Goal: Task Accomplishment & Management: Use online tool/utility

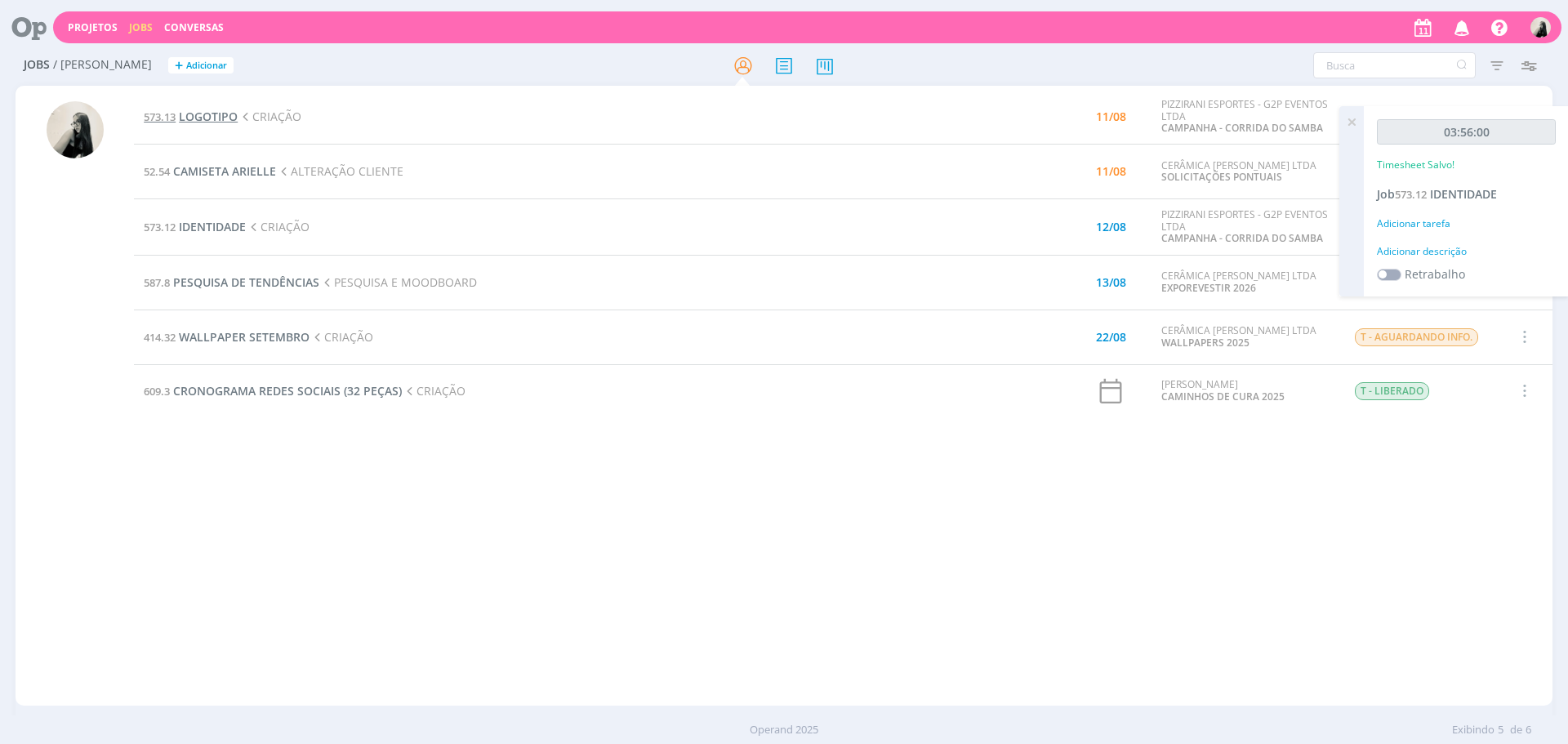
click at [222, 120] on span "LOGOTIPO" at bounding box center [207, 117] width 59 height 16
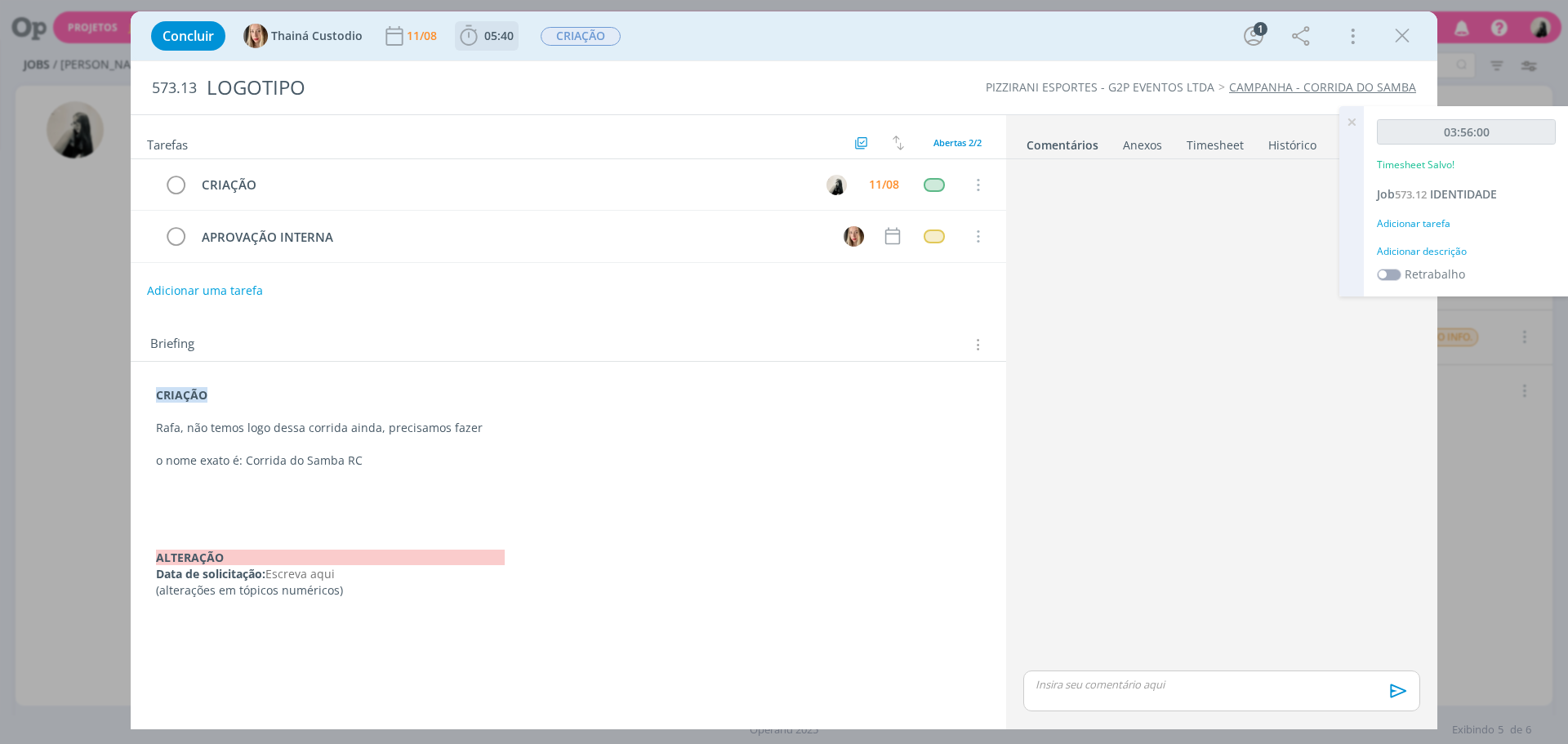
click at [457, 43] on icon "dialog" at bounding box center [469, 36] width 25 height 25
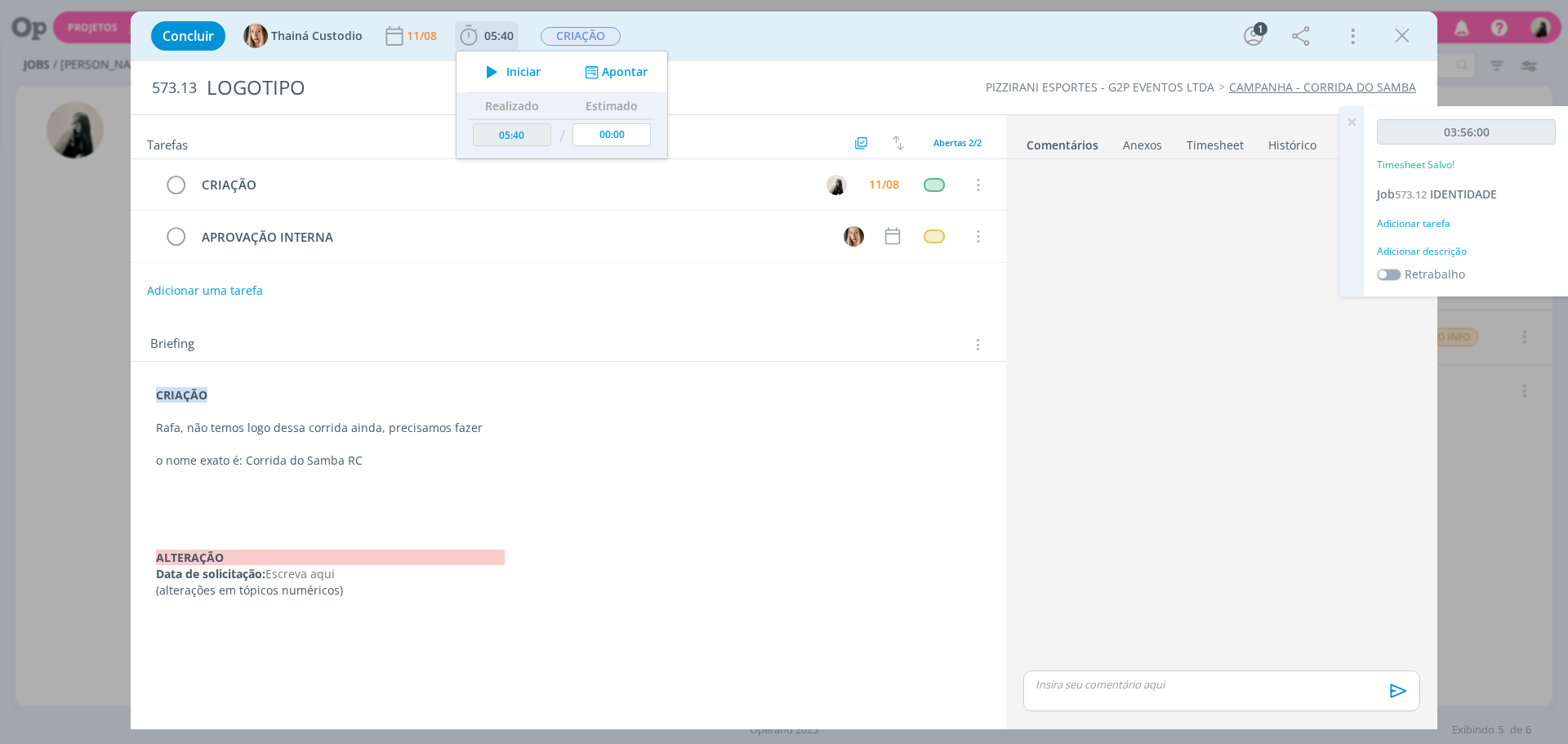
click at [491, 72] on icon "dialog" at bounding box center [492, 71] width 29 height 21
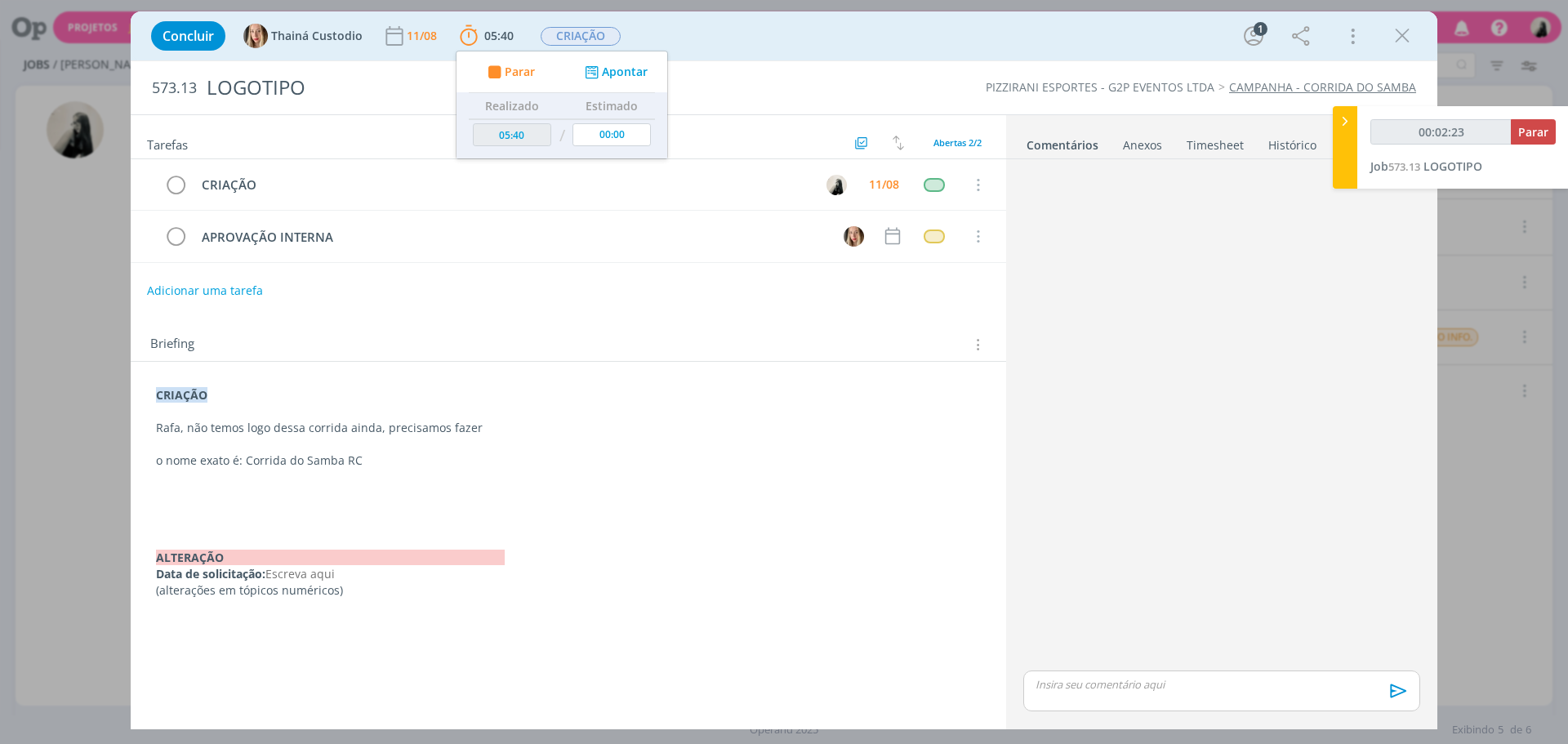
type input "00:03:03"
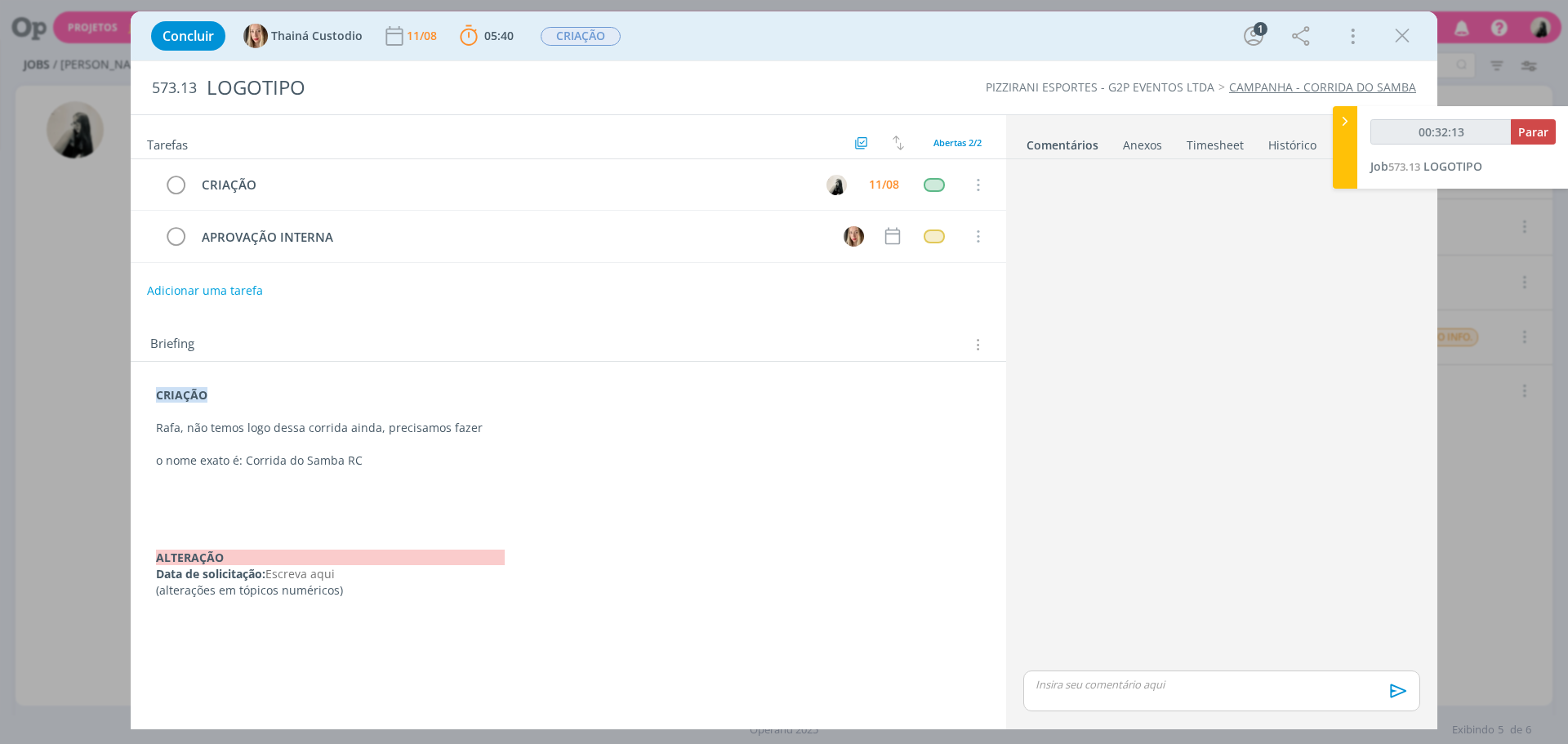
click at [1182, 692] on div "dialog" at bounding box center [1222, 690] width 397 height 41
type input "00:32:15"
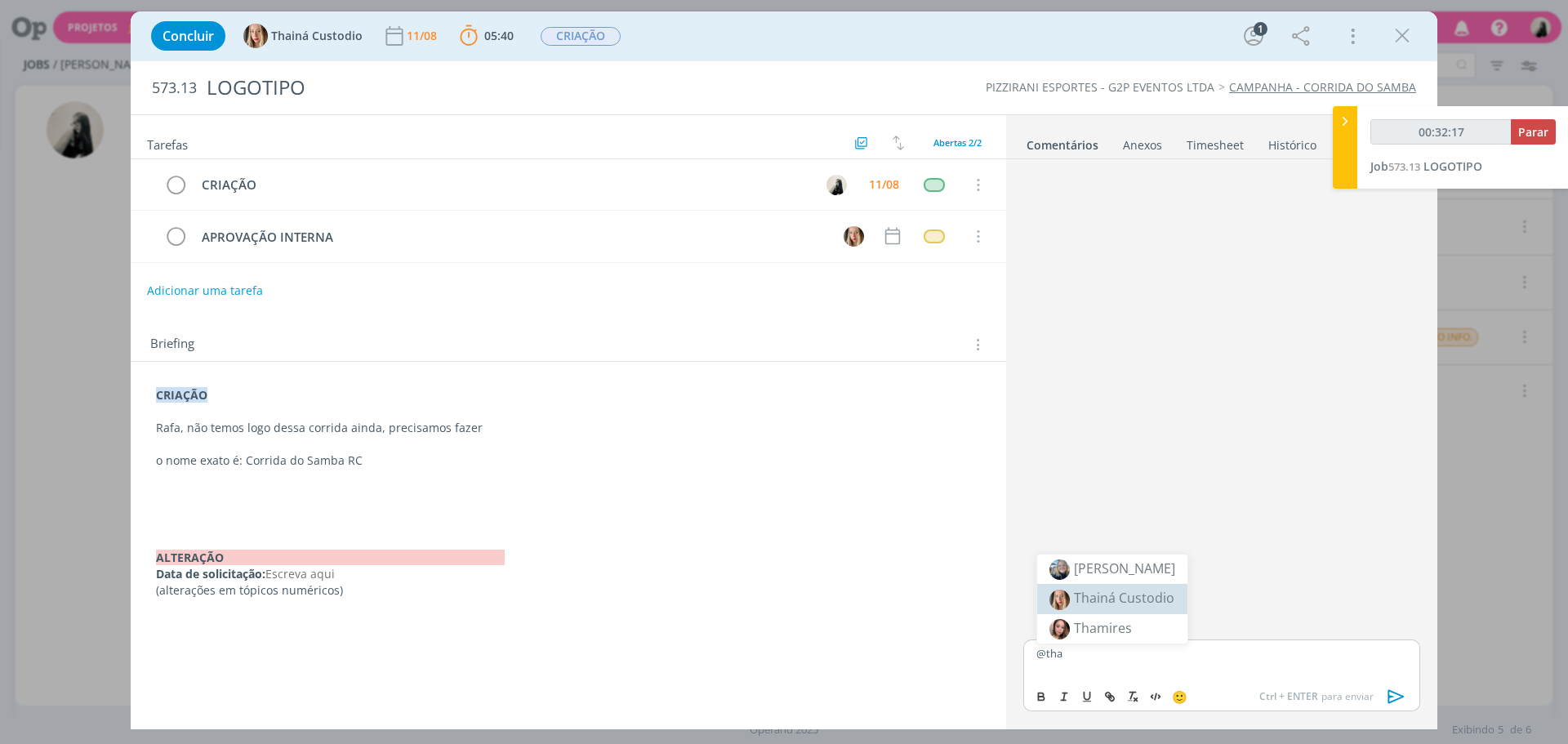
click at [1101, 592] on span "Thainá Custodio" at bounding box center [1124, 597] width 101 height 18
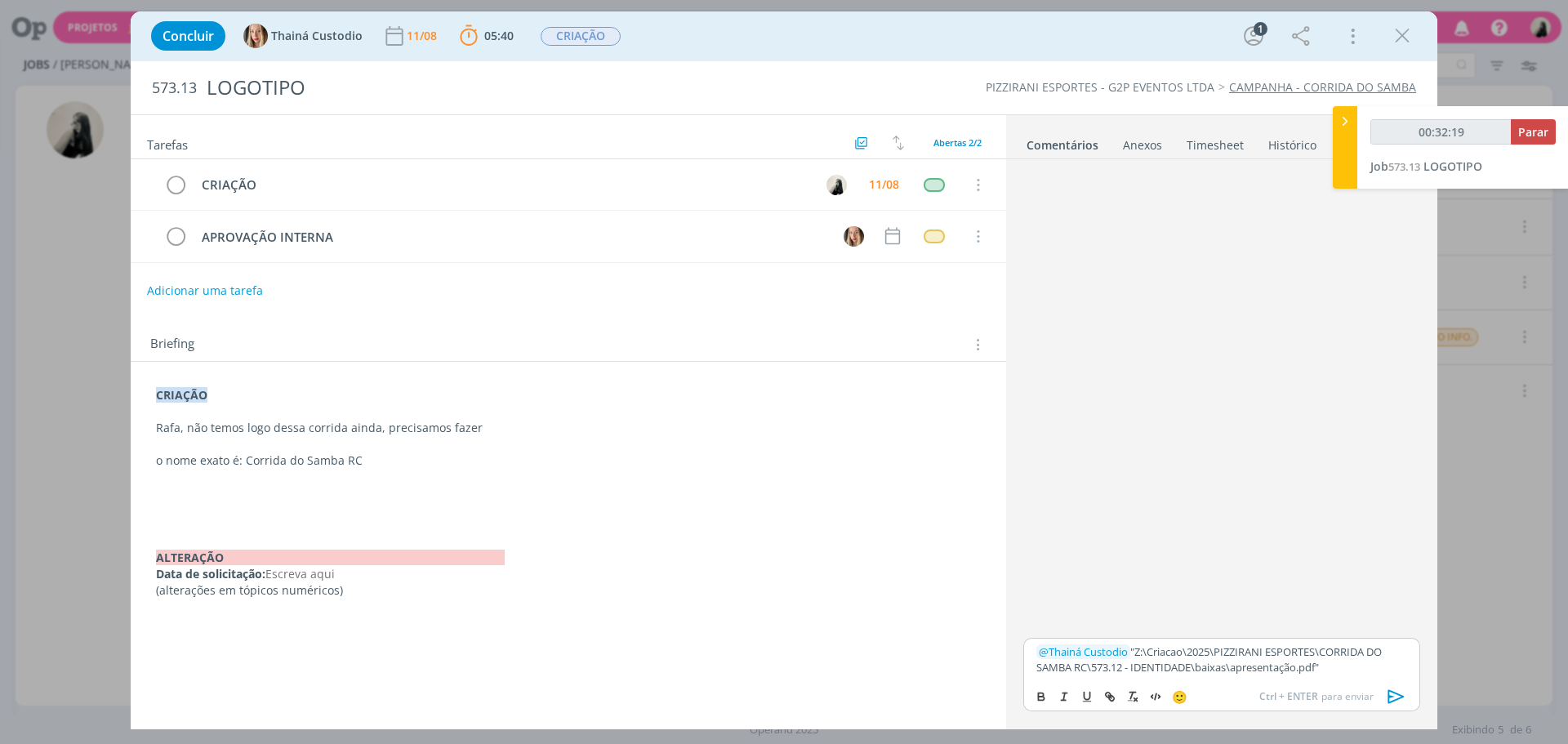
click at [1396, 694] on icon "dialog" at bounding box center [1396, 697] width 16 height 14
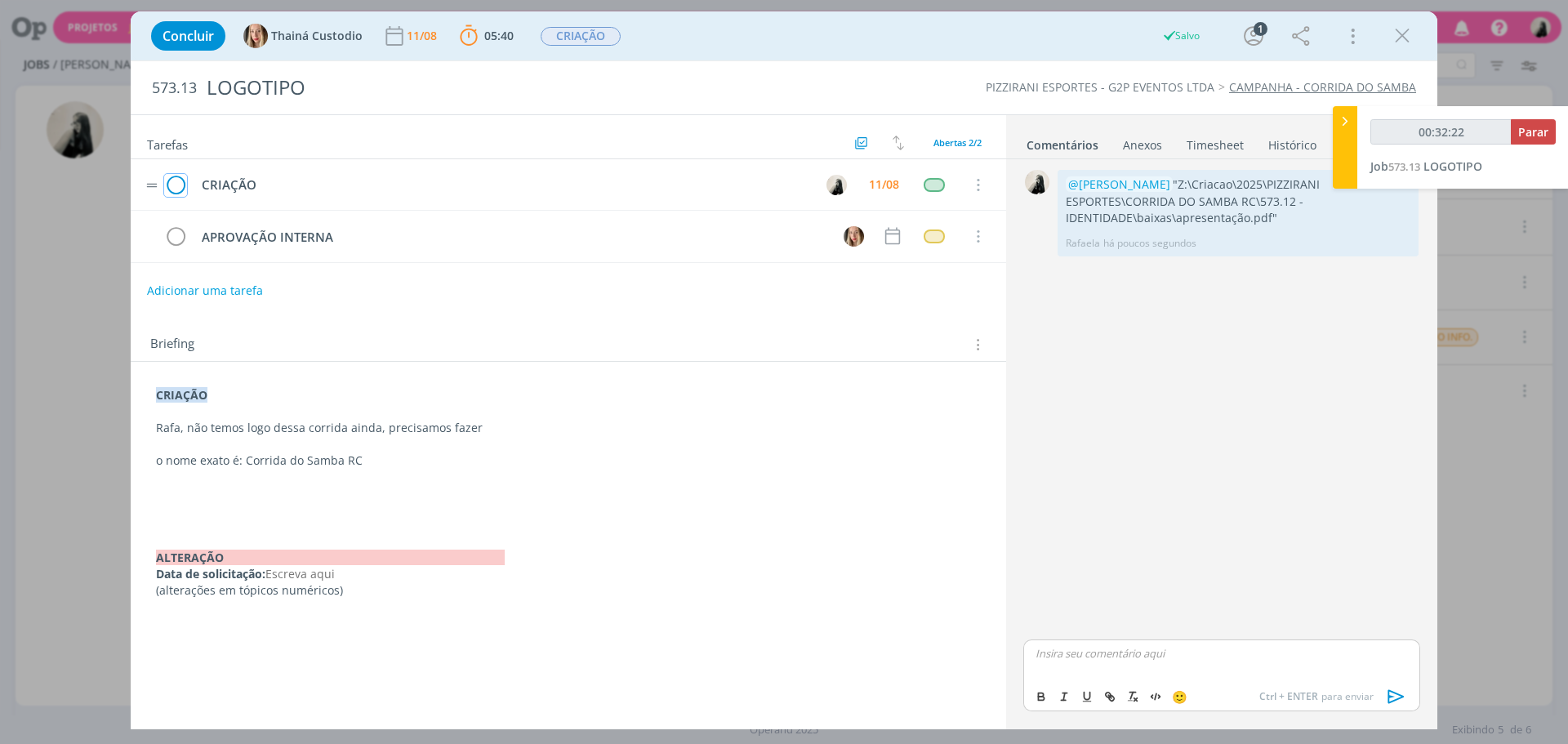
click at [179, 187] on icon "dialog" at bounding box center [176, 186] width 23 height 25
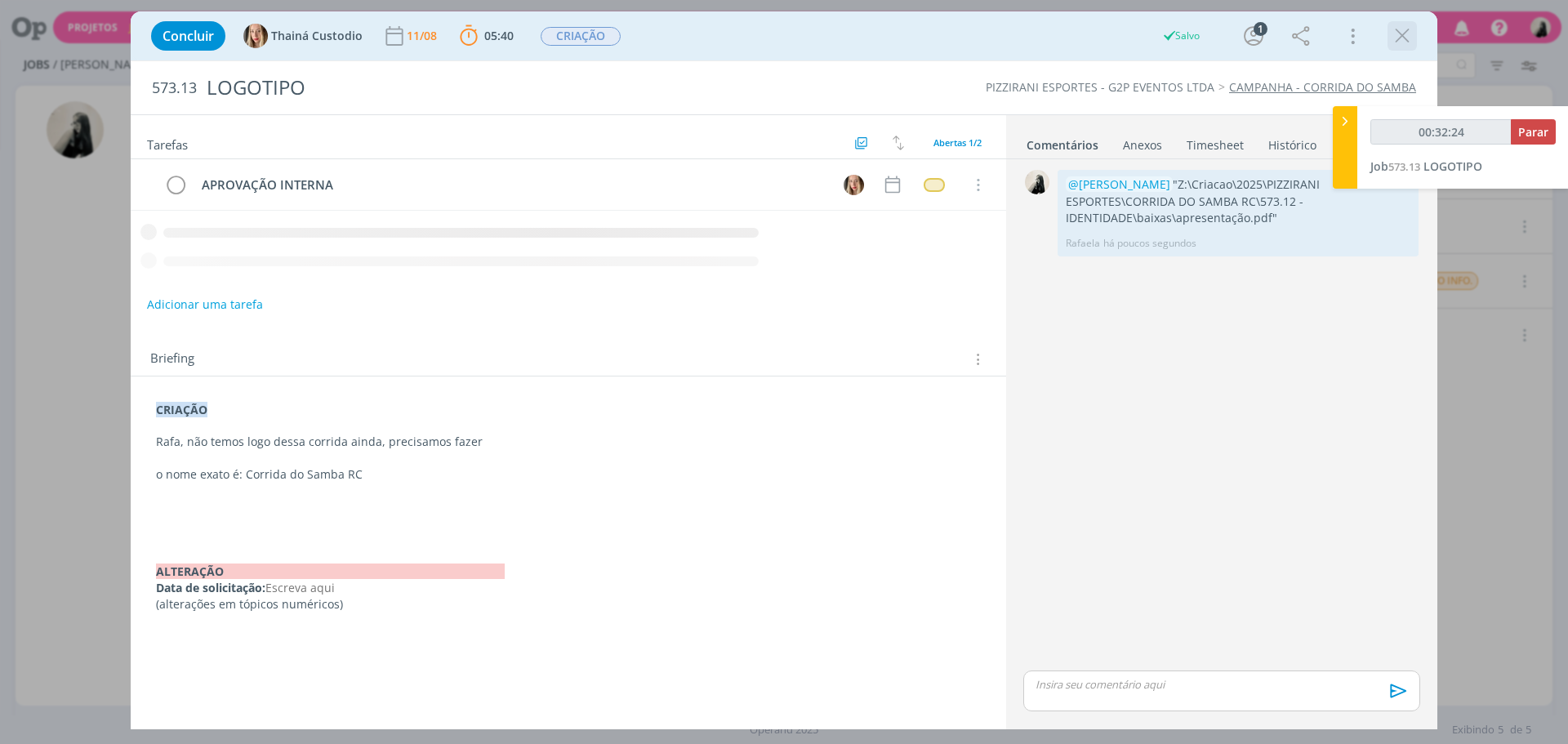
click at [1400, 32] on icon "dialog" at bounding box center [1401, 36] width 25 height 25
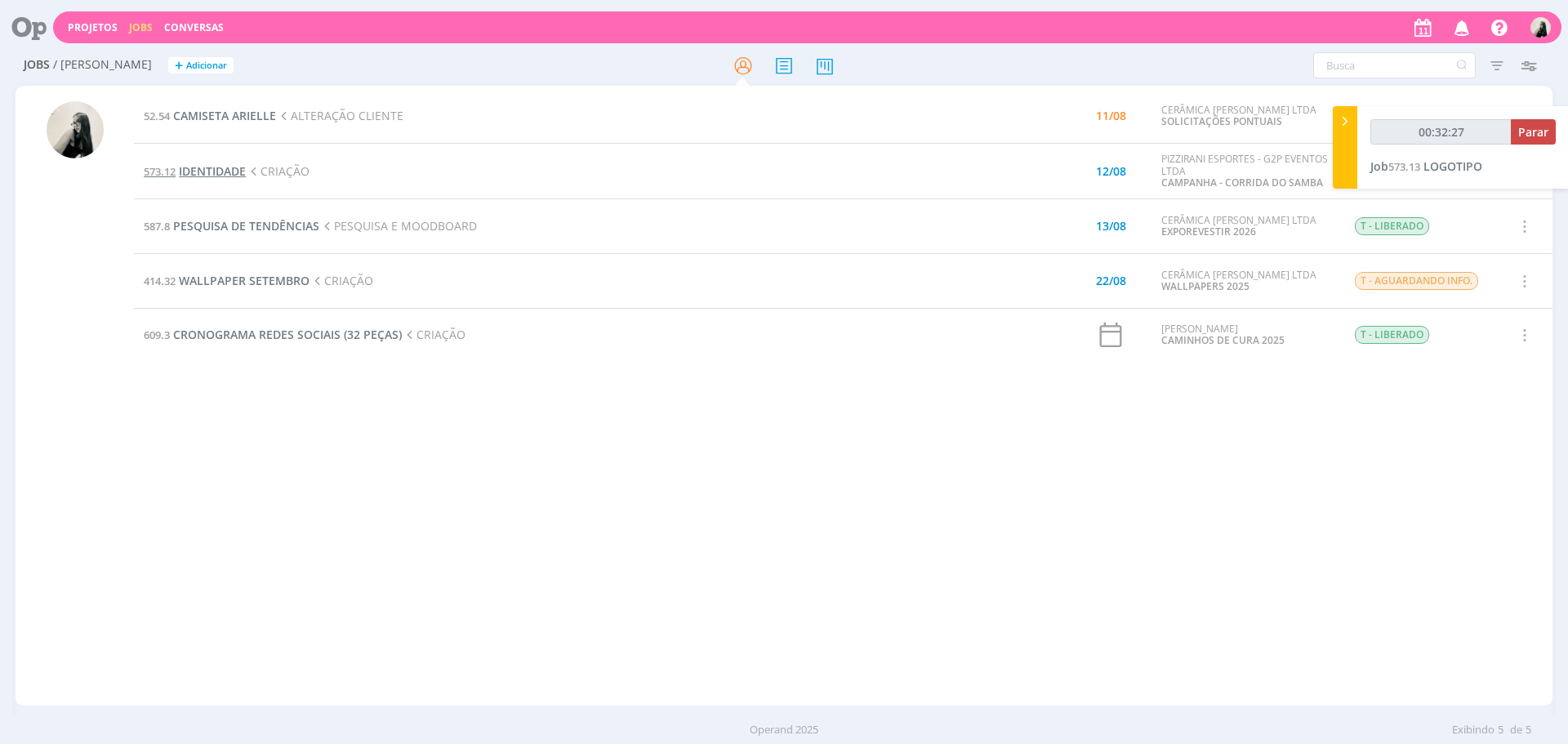
click at [230, 172] on span "IDENTIDADE" at bounding box center [211, 172] width 67 height 16
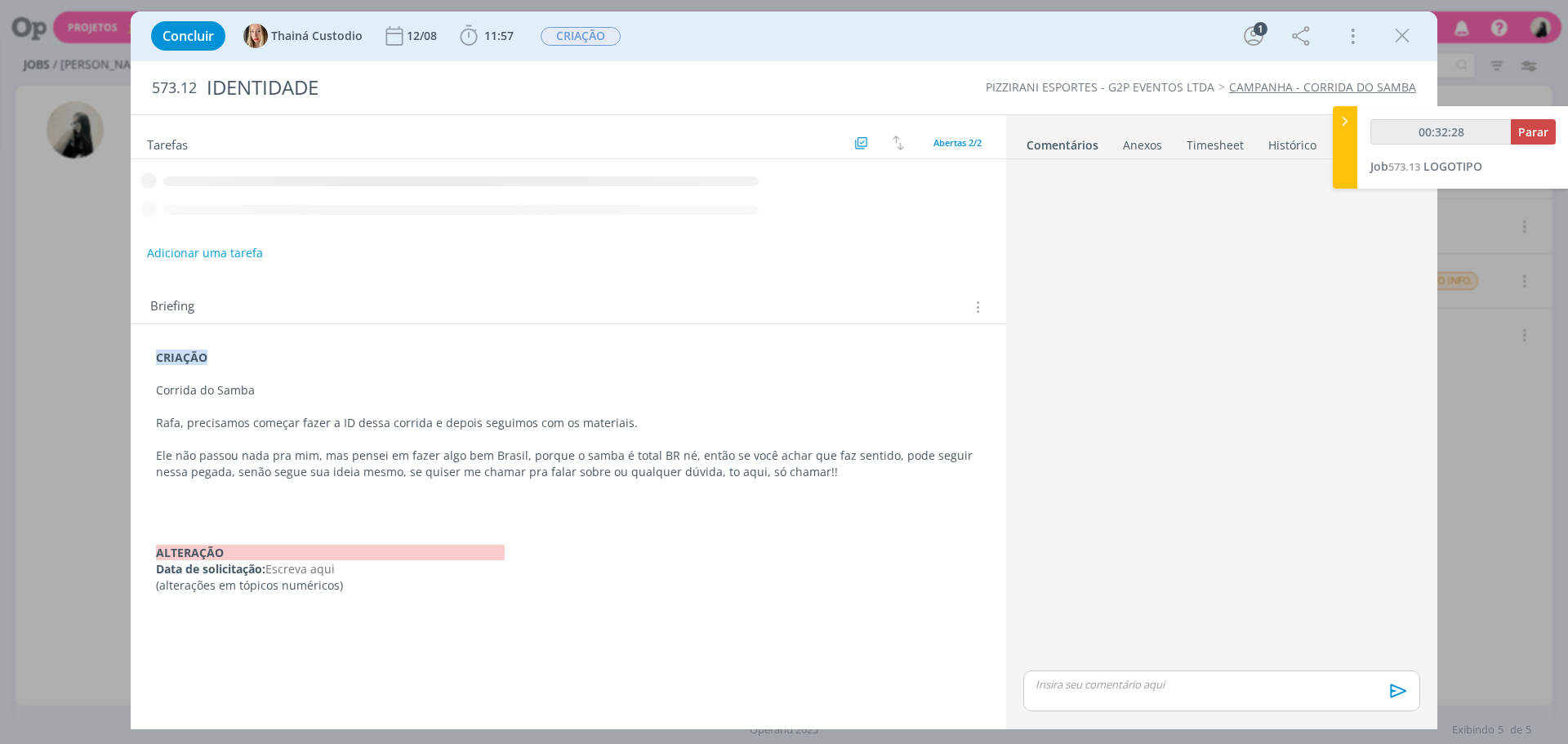
click at [1161, 682] on p "dialog" at bounding box center [1222, 684] width 371 height 15
type input "00:32:29"
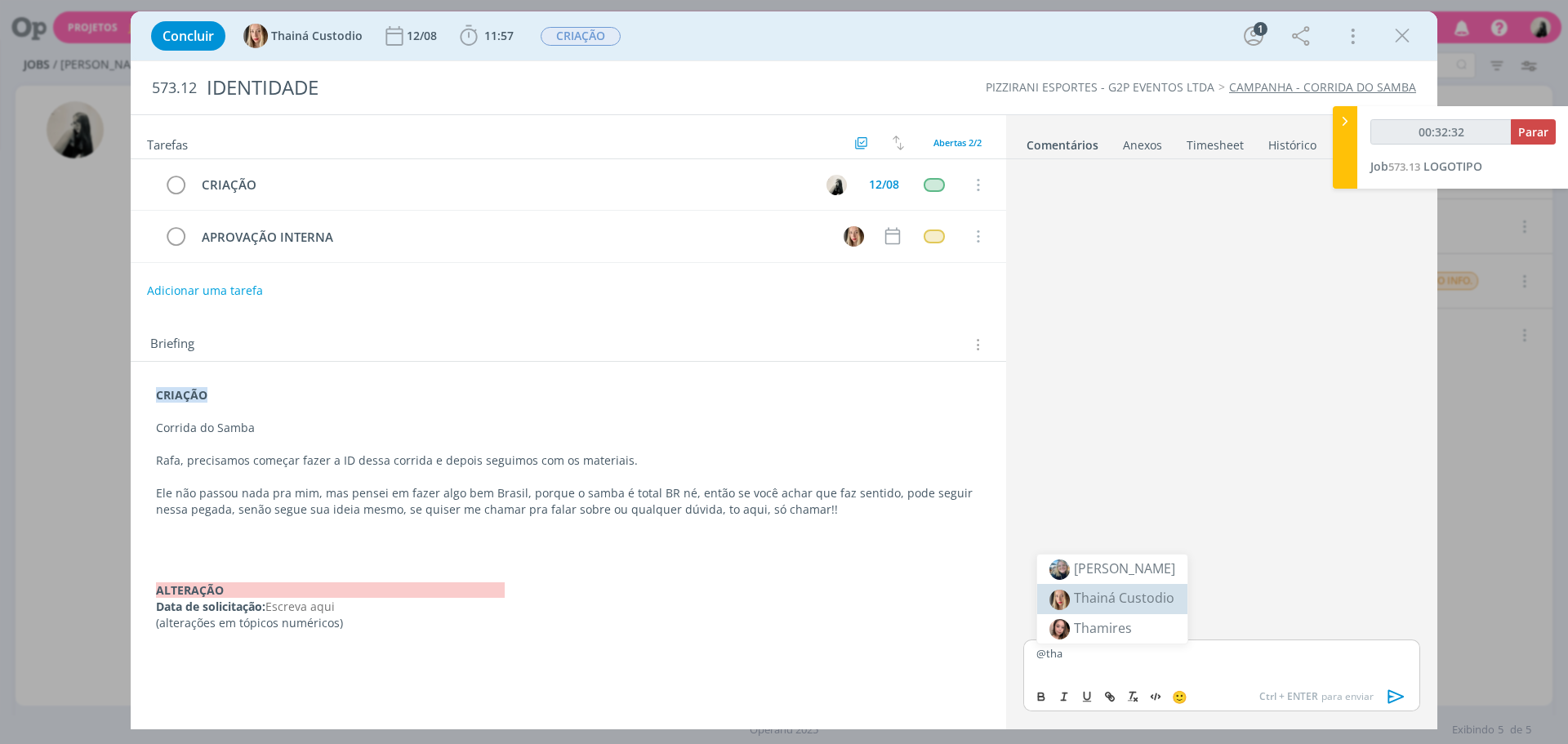
click at [1139, 594] on span "Thainá Custodio" at bounding box center [1124, 597] width 101 height 18
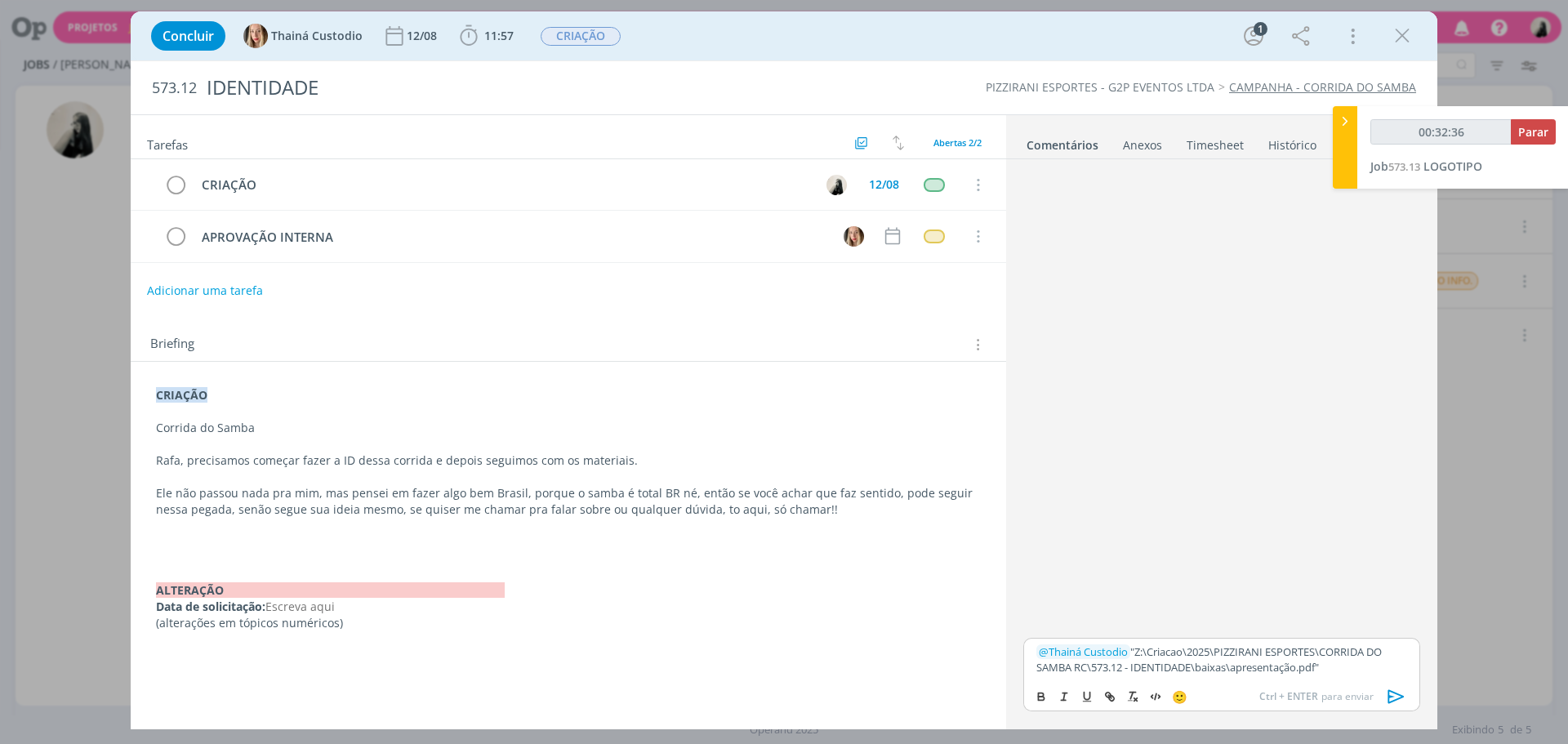
click at [1394, 699] on icon "dialog" at bounding box center [1396, 696] width 25 height 25
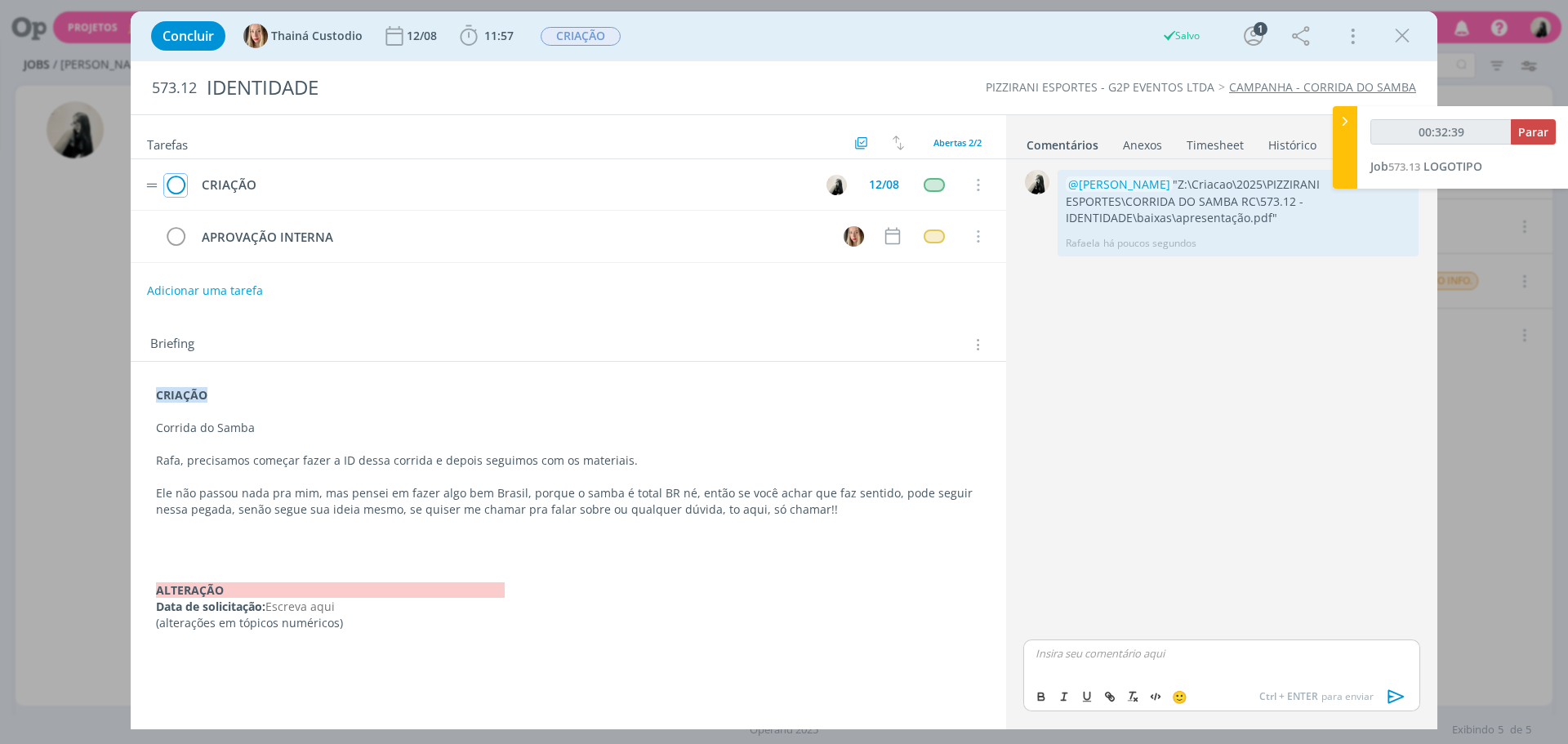
click at [173, 182] on icon "dialog" at bounding box center [176, 186] width 23 height 25
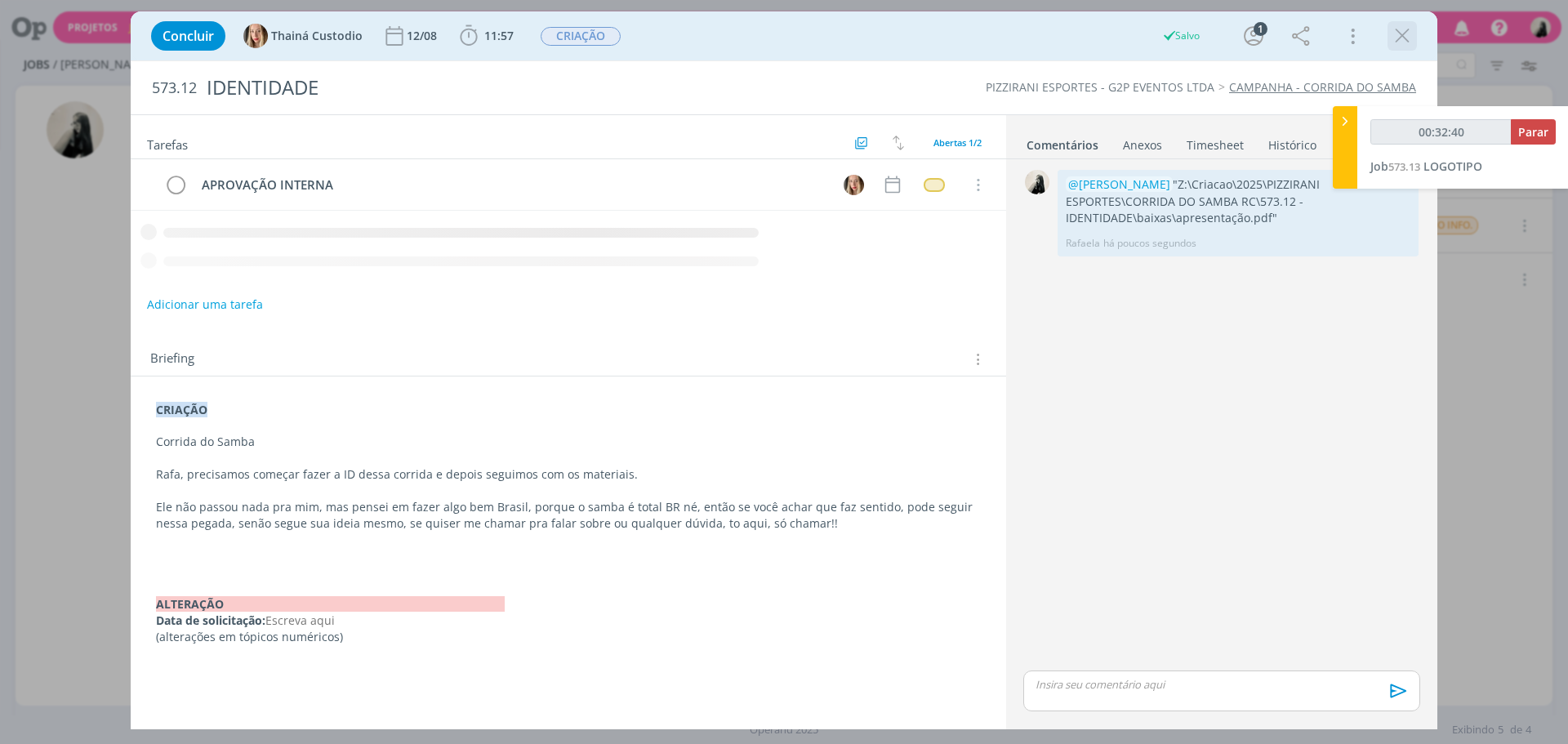
click at [1406, 30] on icon "dialog" at bounding box center [1401, 36] width 25 height 25
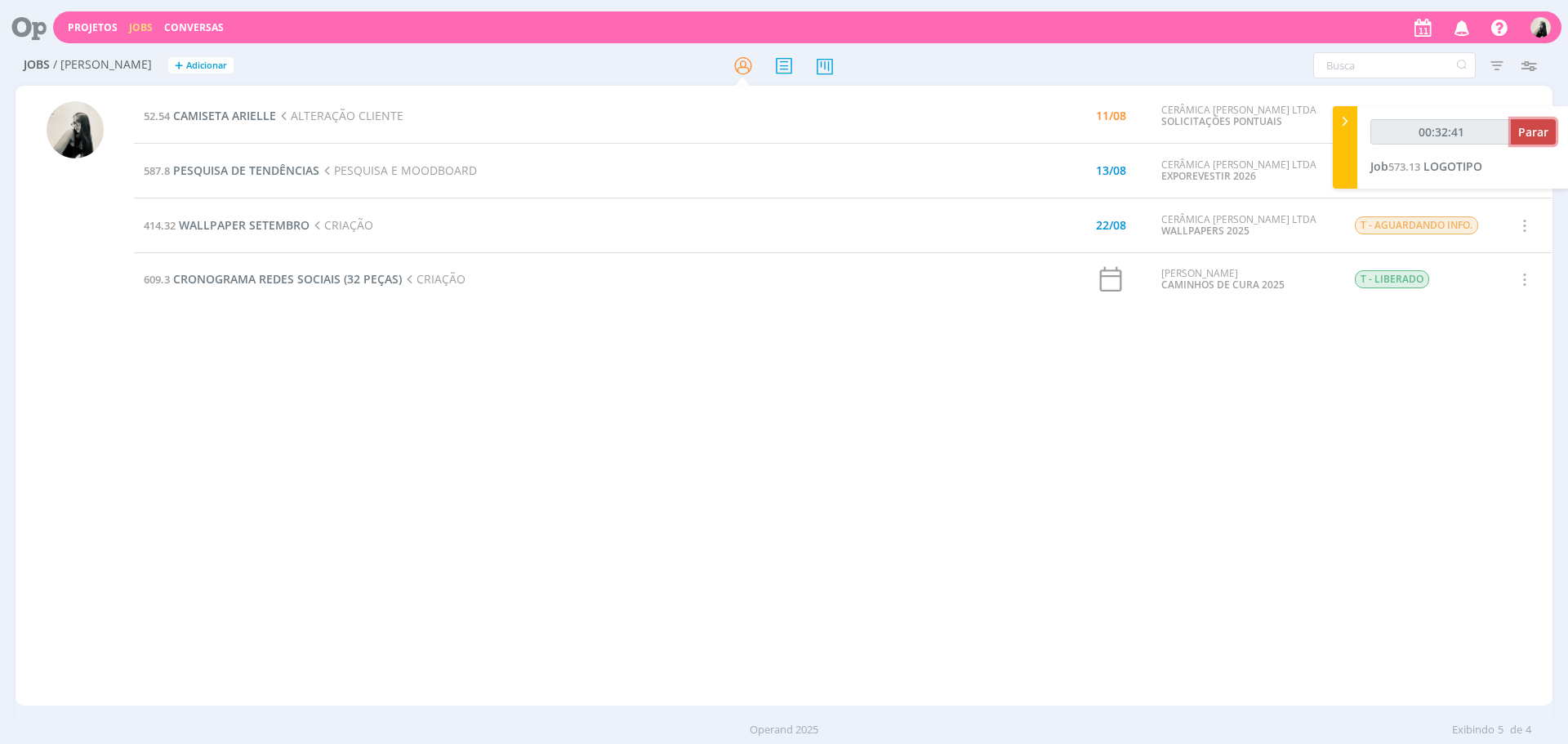
click at [1527, 128] on span "Parar" at bounding box center [1533, 132] width 30 height 16
click at [705, 235] on td "414.32 WALLPAPER SETEMBRO CRIAÇÃO" at bounding box center [553, 225] width 838 height 55
type input "00:33:00"
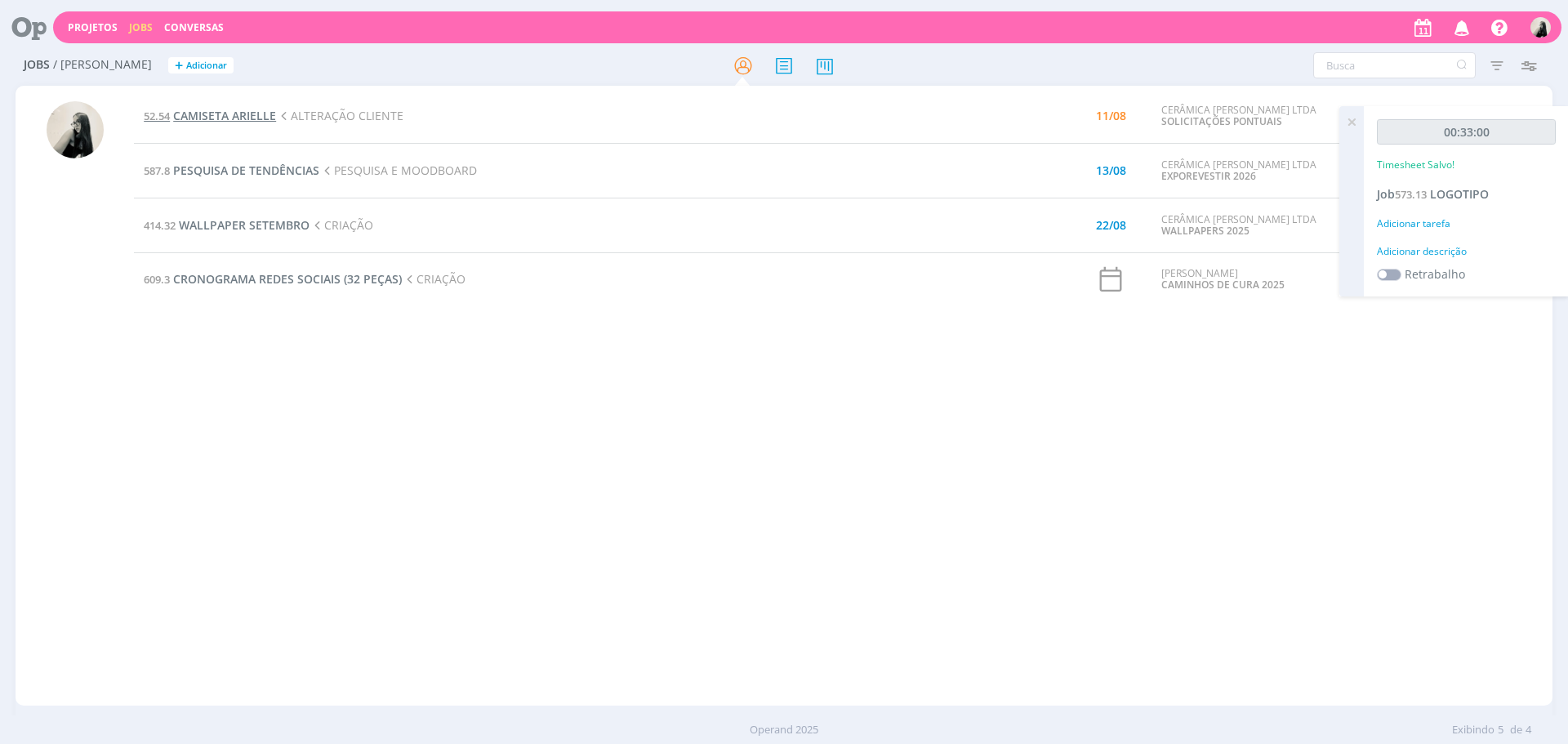
click at [241, 110] on span "CAMISETA ARIELLE" at bounding box center [224, 116] width 103 height 16
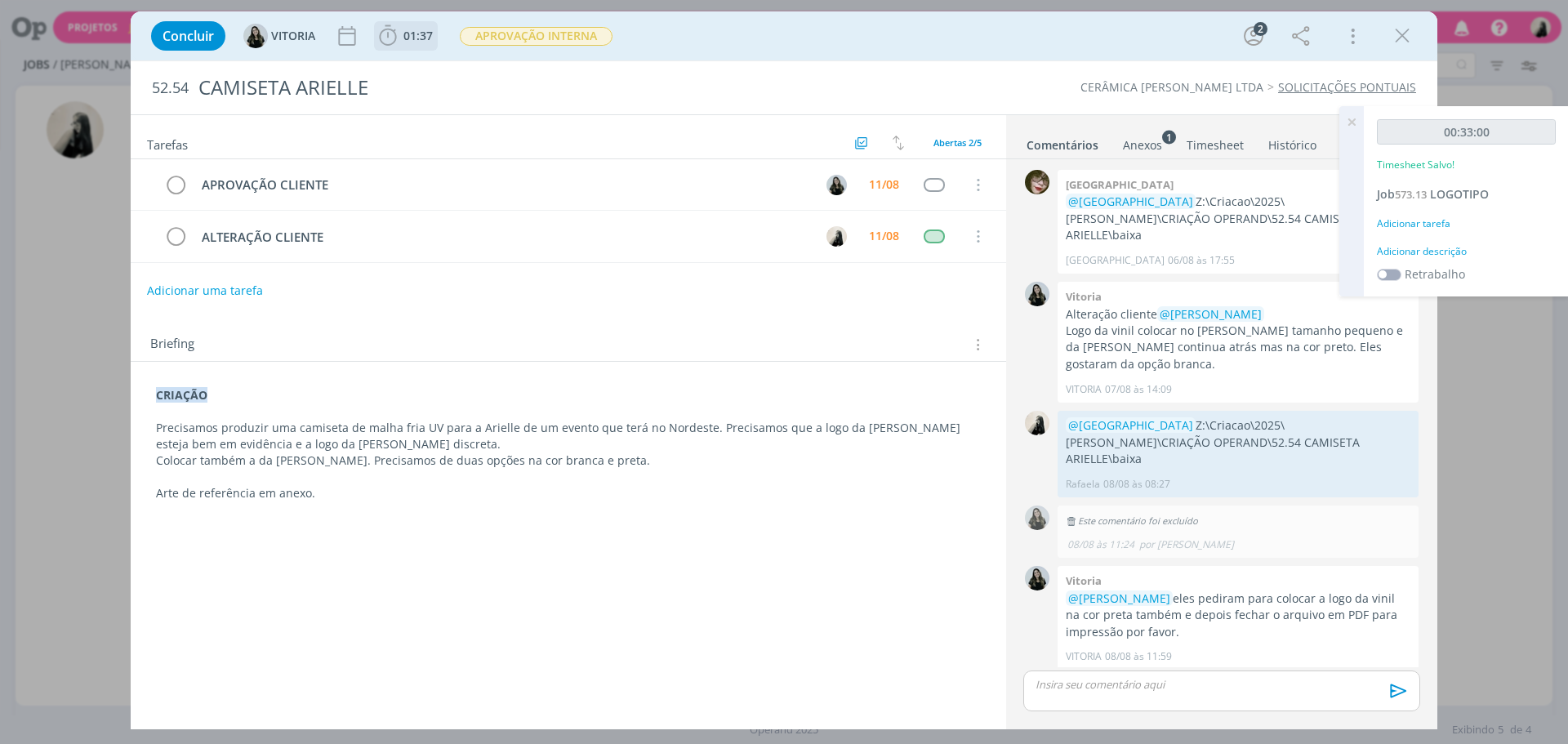
click at [407, 36] on span "01:37" at bounding box center [417, 36] width 29 height 16
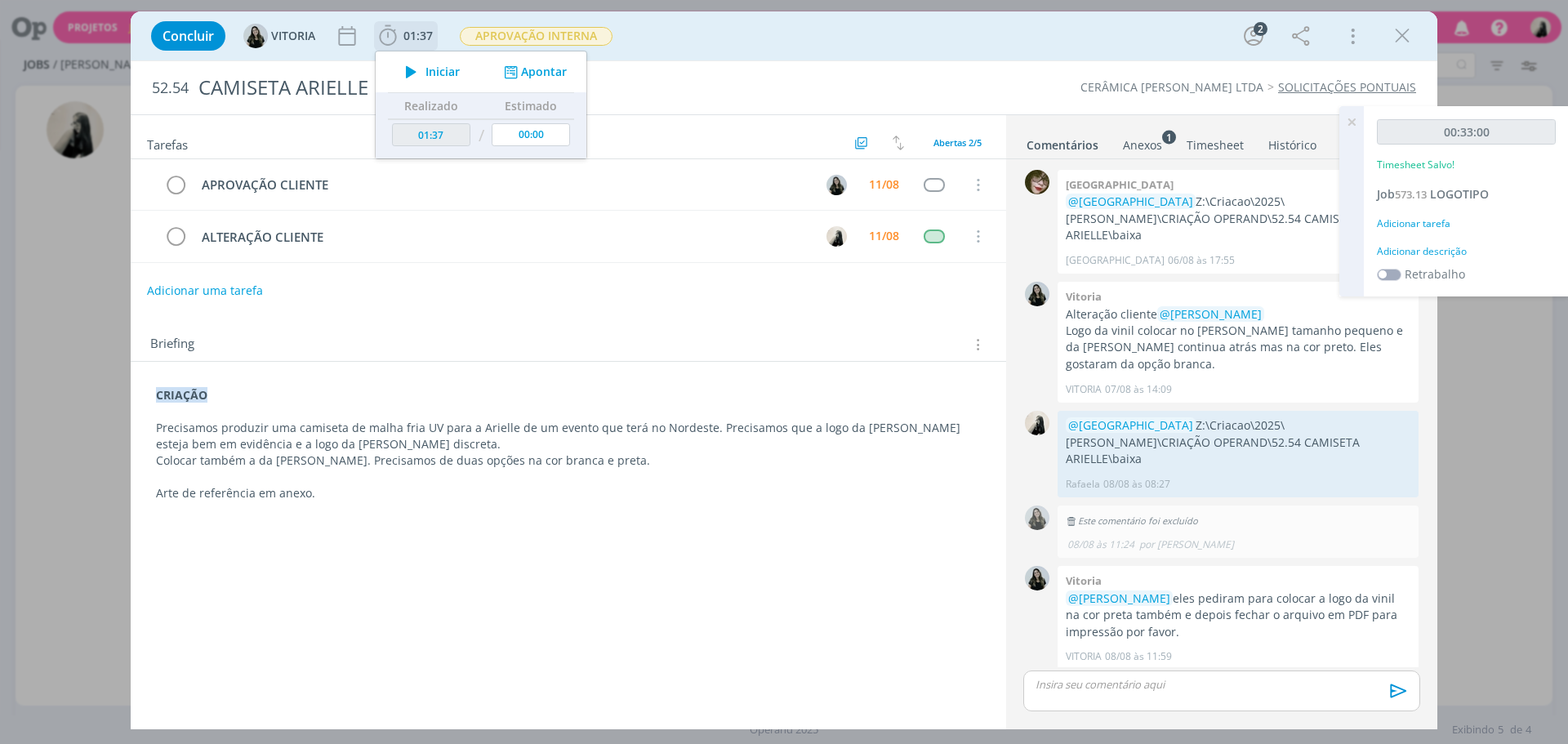
click at [412, 68] on icon "dialog" at bounding box center [411, 71] width 29 height 21
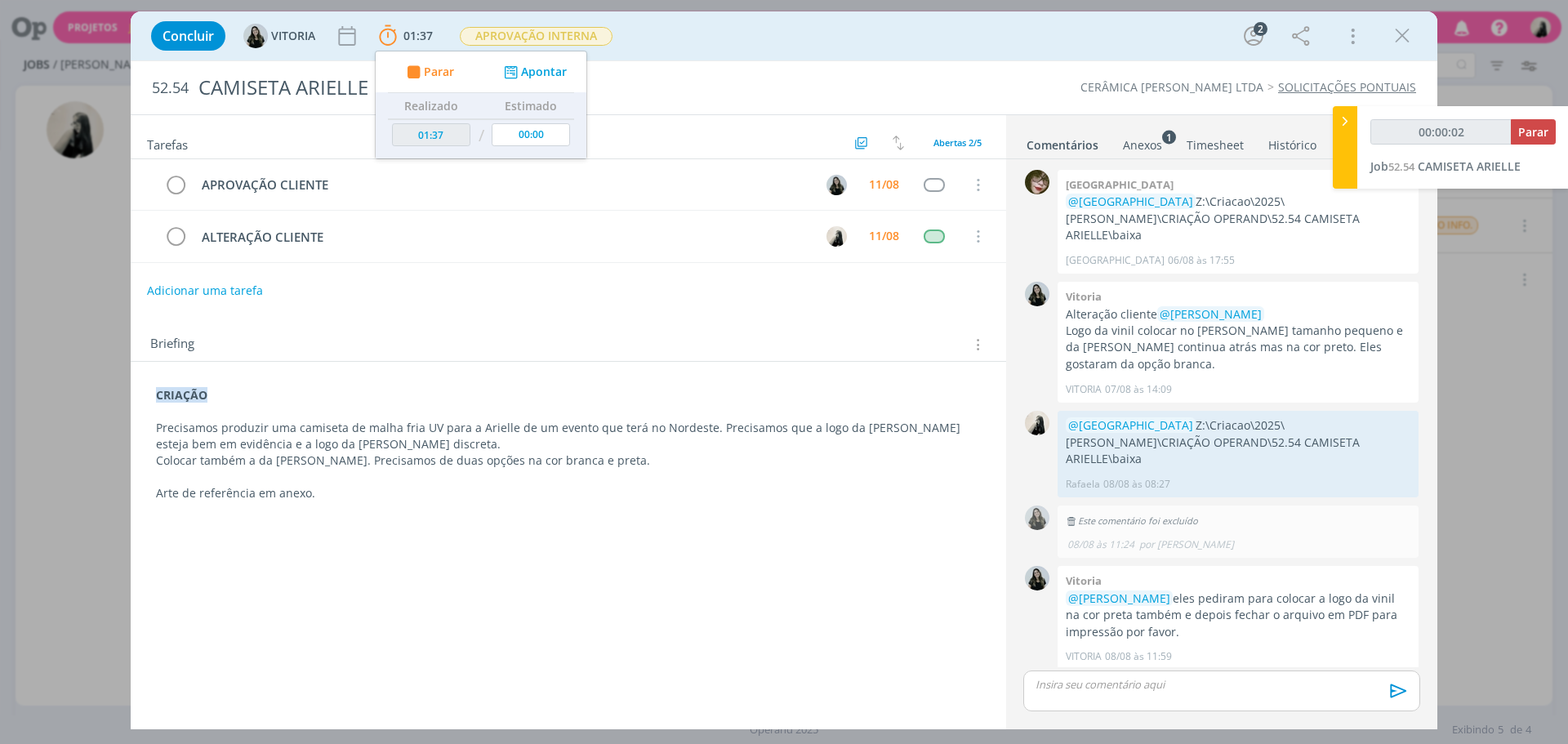
click at [635, 457] on p "Colocar também a da [PERSON_NAME]. Precisamos de duas opções na cor branca e pr…" at bounding box center [568, 461] width 825 height 16
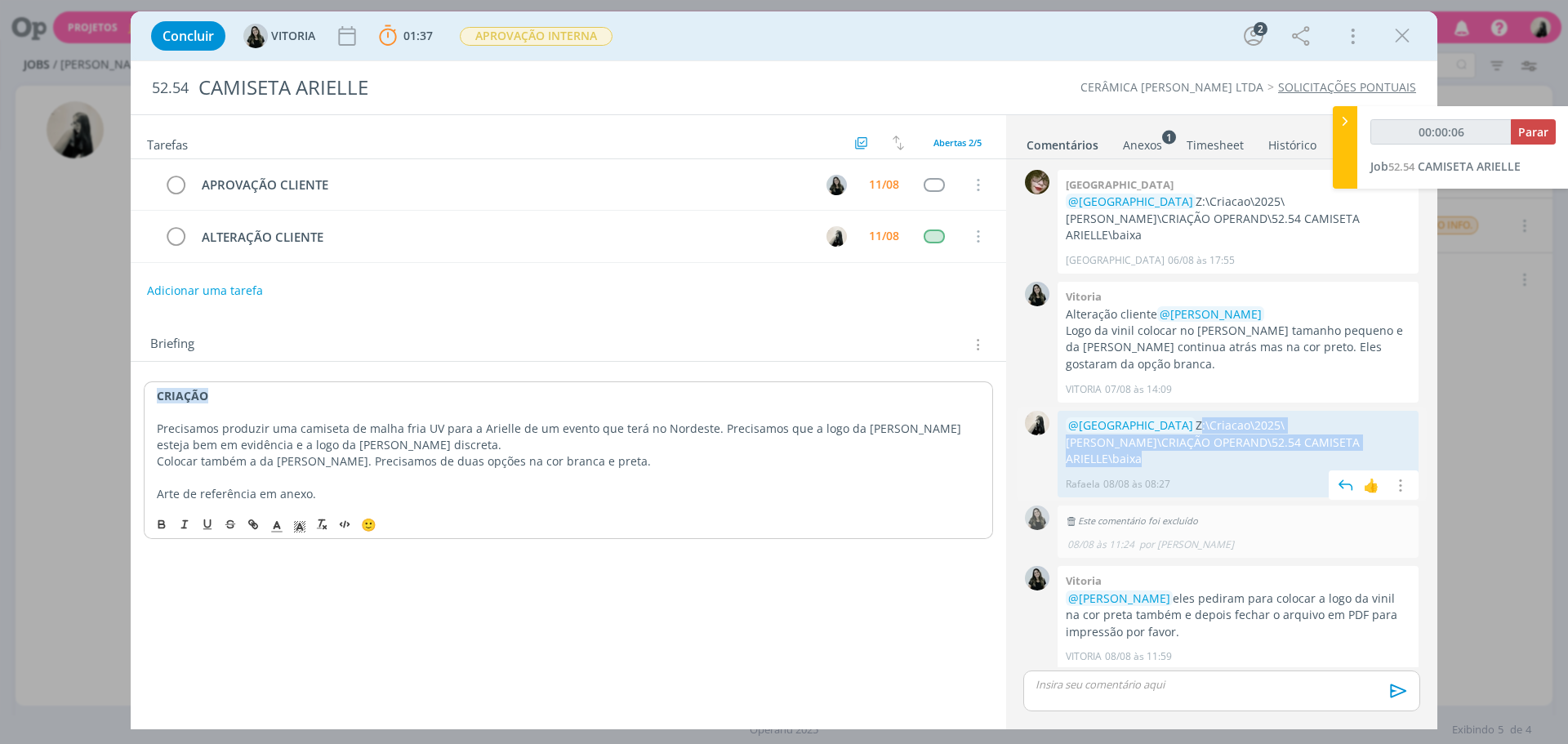
drag, startPoint x: 1127, startPoint y: 404, endPoint x: 1315, endPoint y: 423, distance: 189.0
click at [1315, 423] on p "@[GEOGRAPHIC_DATA] Z:\Criacao\2025\[PERSON_NAME]\CRIAÇÃO OPERAND\52.54 CAMISETA…" at bounding box center [1237, 442] width 344 height 50
copy p "Z:\Criacao\2025\[PERSON_NAME]\CRIAÇÃO OPERAND\52.54 CAMISETA ARIELLE\baixa"
click at [1170, 681] on p "dialog" at bounding box center [1222, 684] width 371 height 15
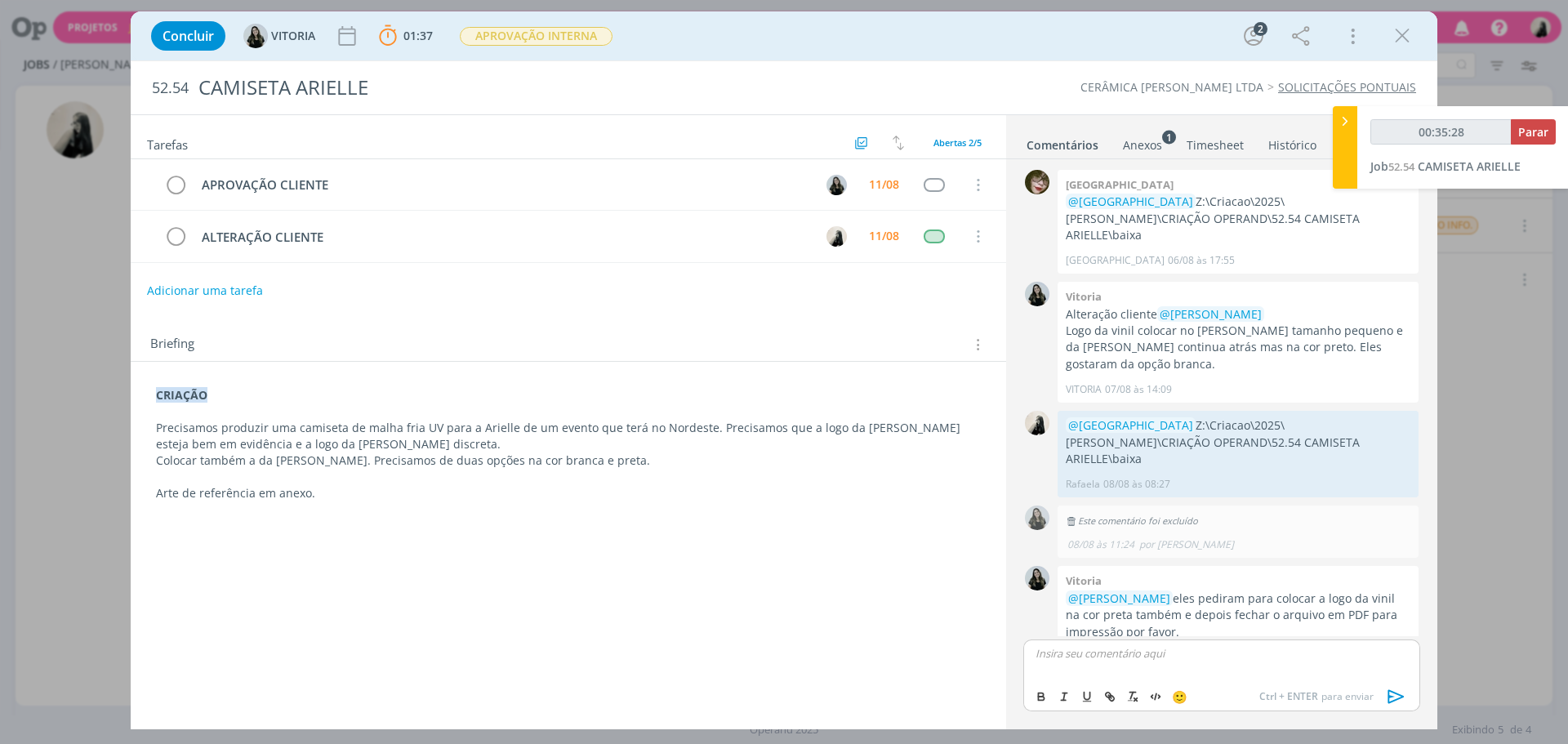
type input "00:35:29"
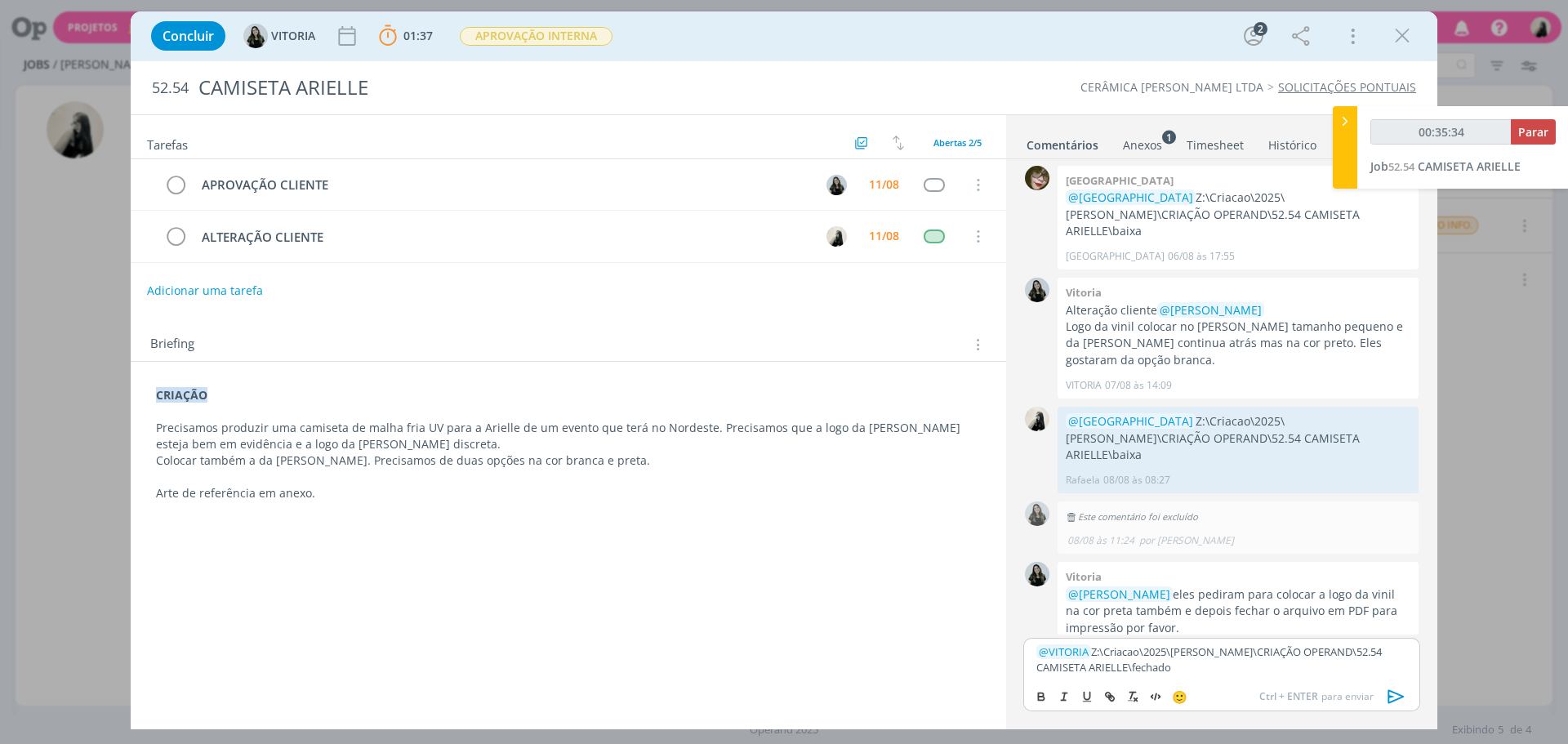
click at [1397, 695] on icon "dialog" at bounding box center [1396, 696] width 25 height 25
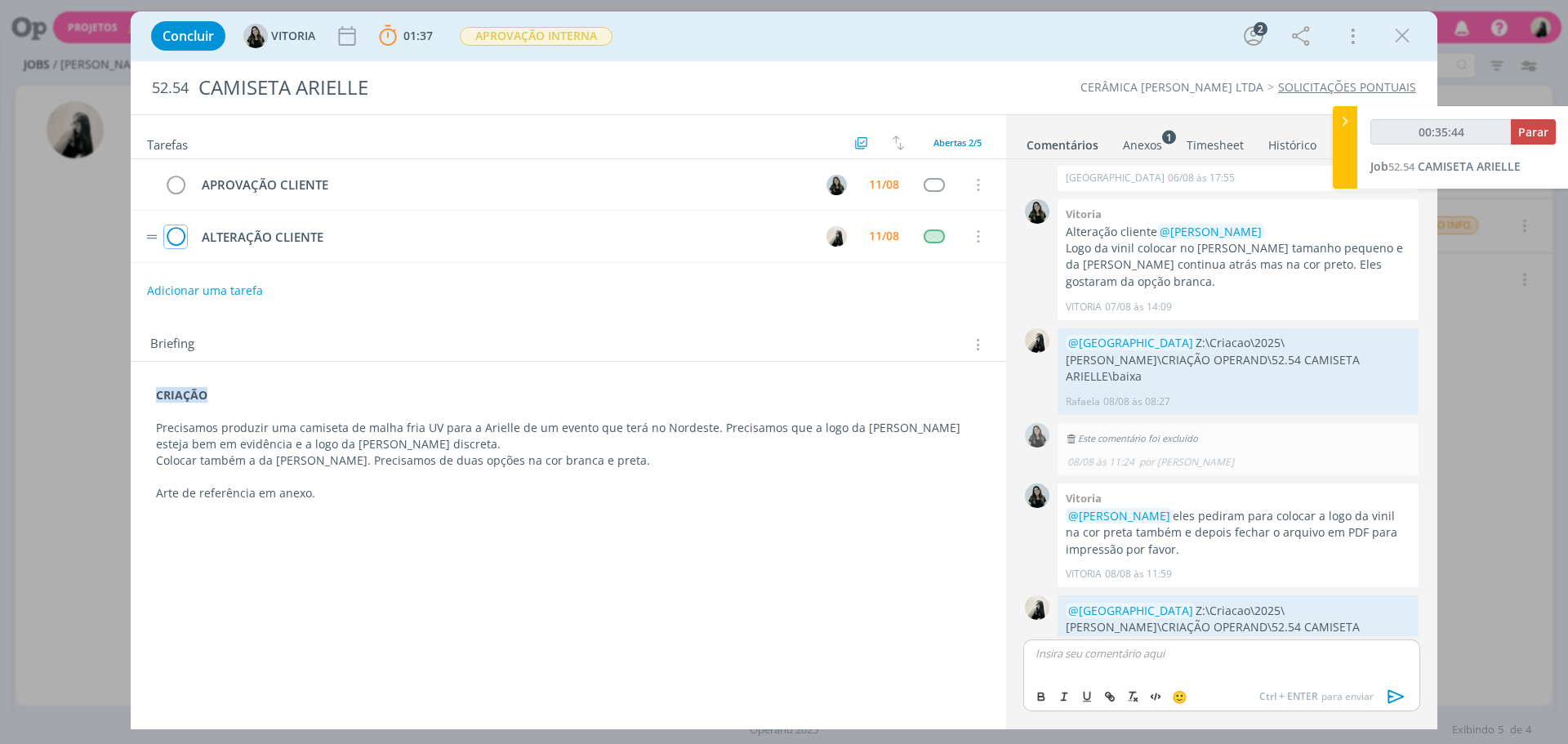
click at [174, 236] on icon "dialog" at bounding box center [176, 236] width 23 height 25
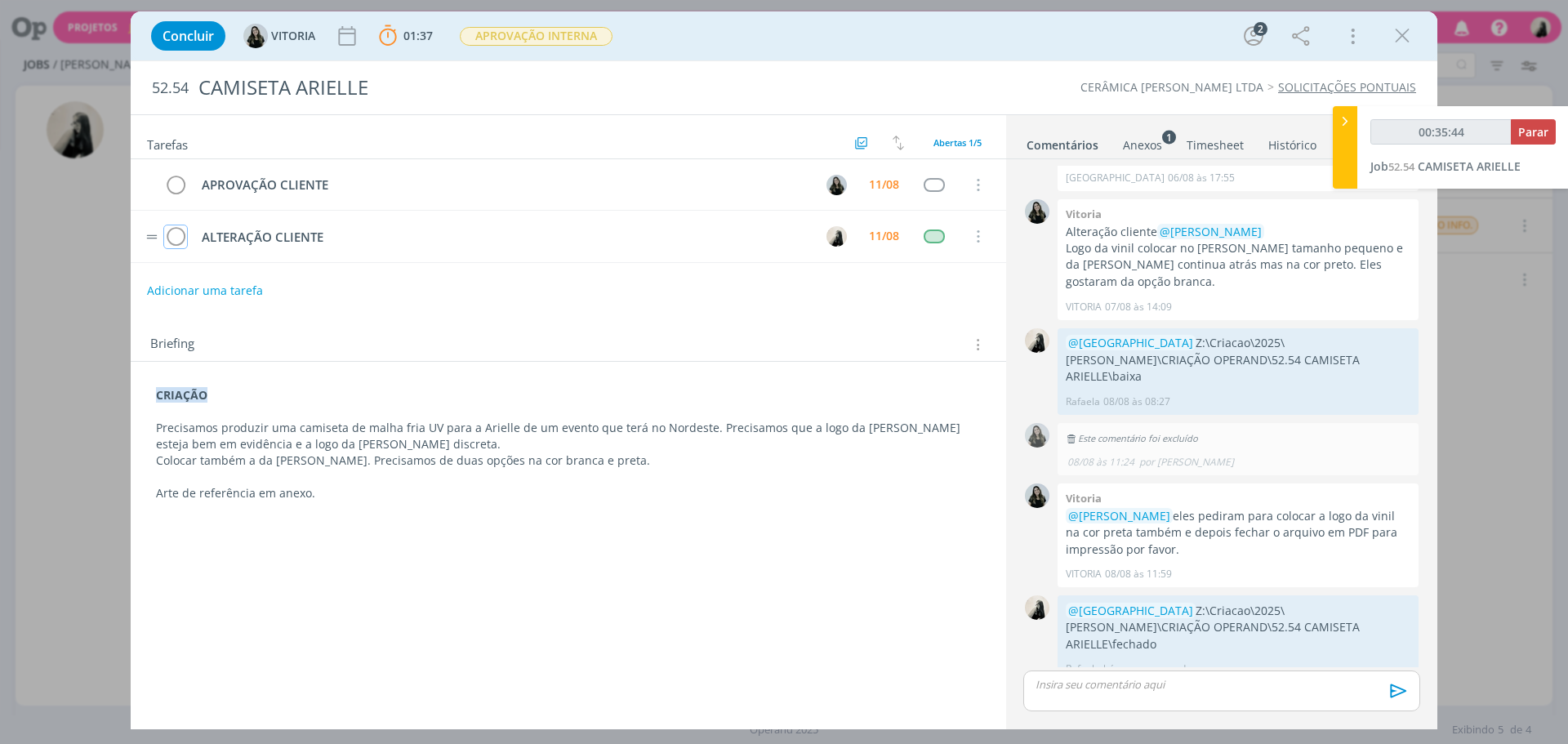
scroll to position [52, 0]
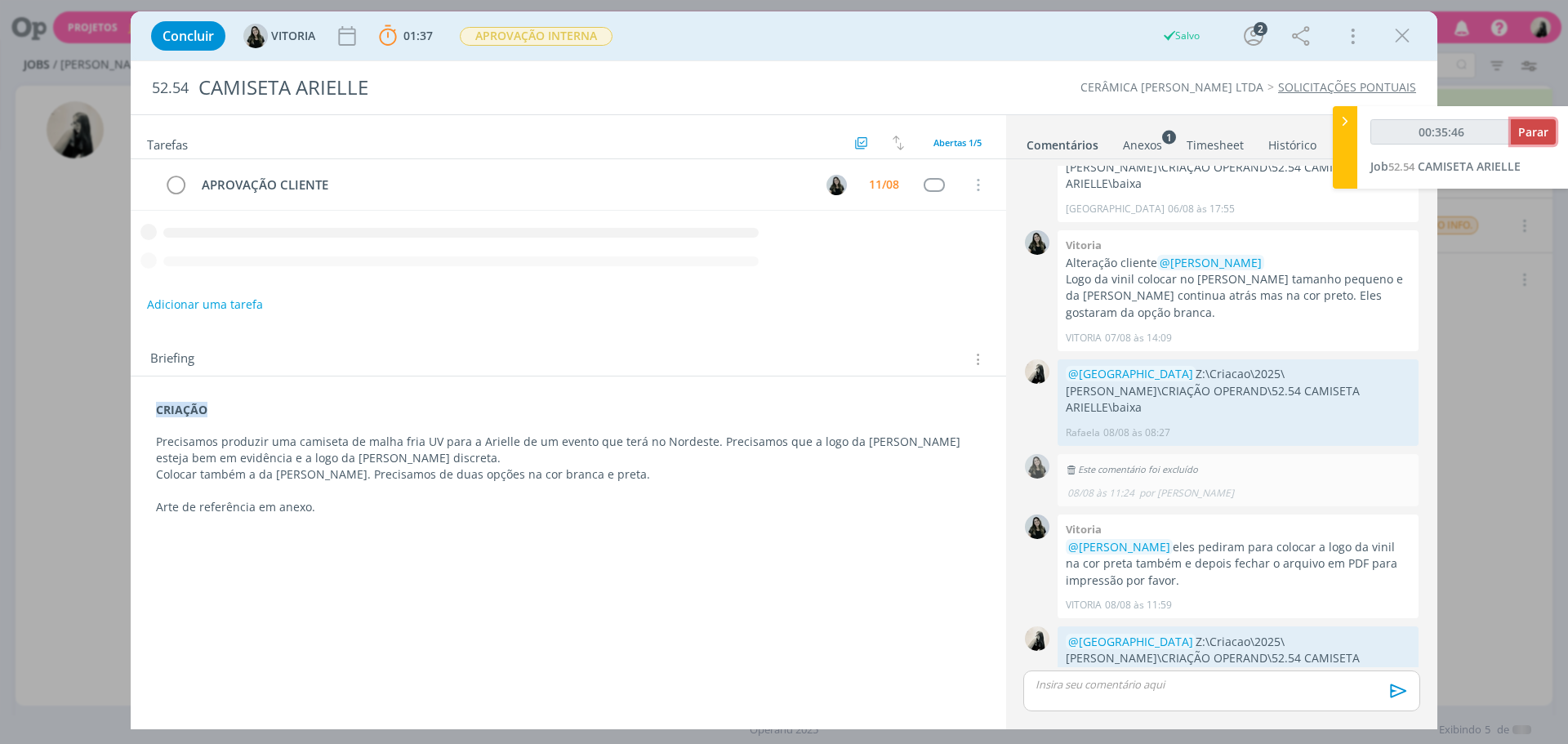
click at [1544, 129] on span "Parar" at bounding box center [1533, 132] width 30 height 16
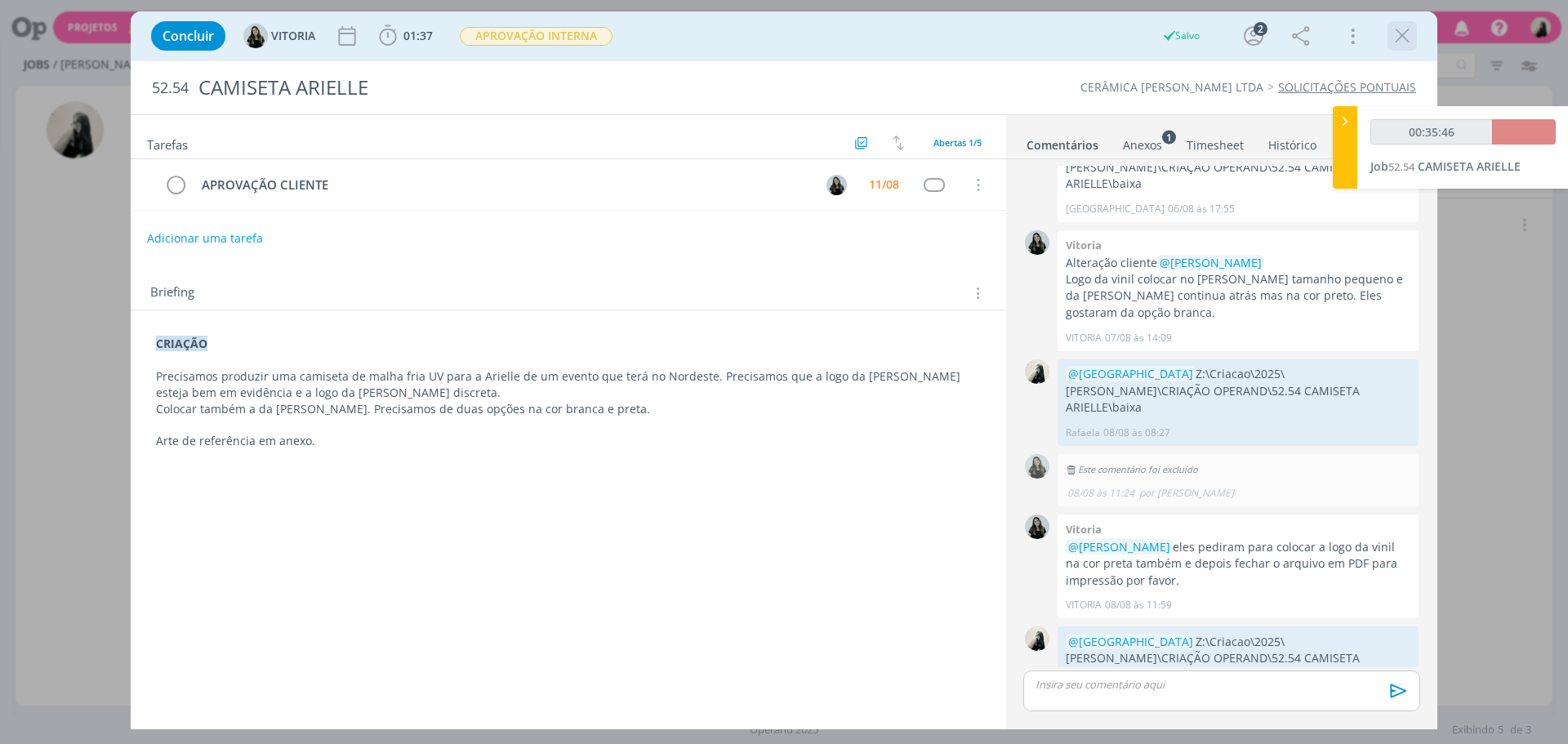
click at [1398, 42] on icon "dialog" at bounding box center [1401, 36] width 25 height 25
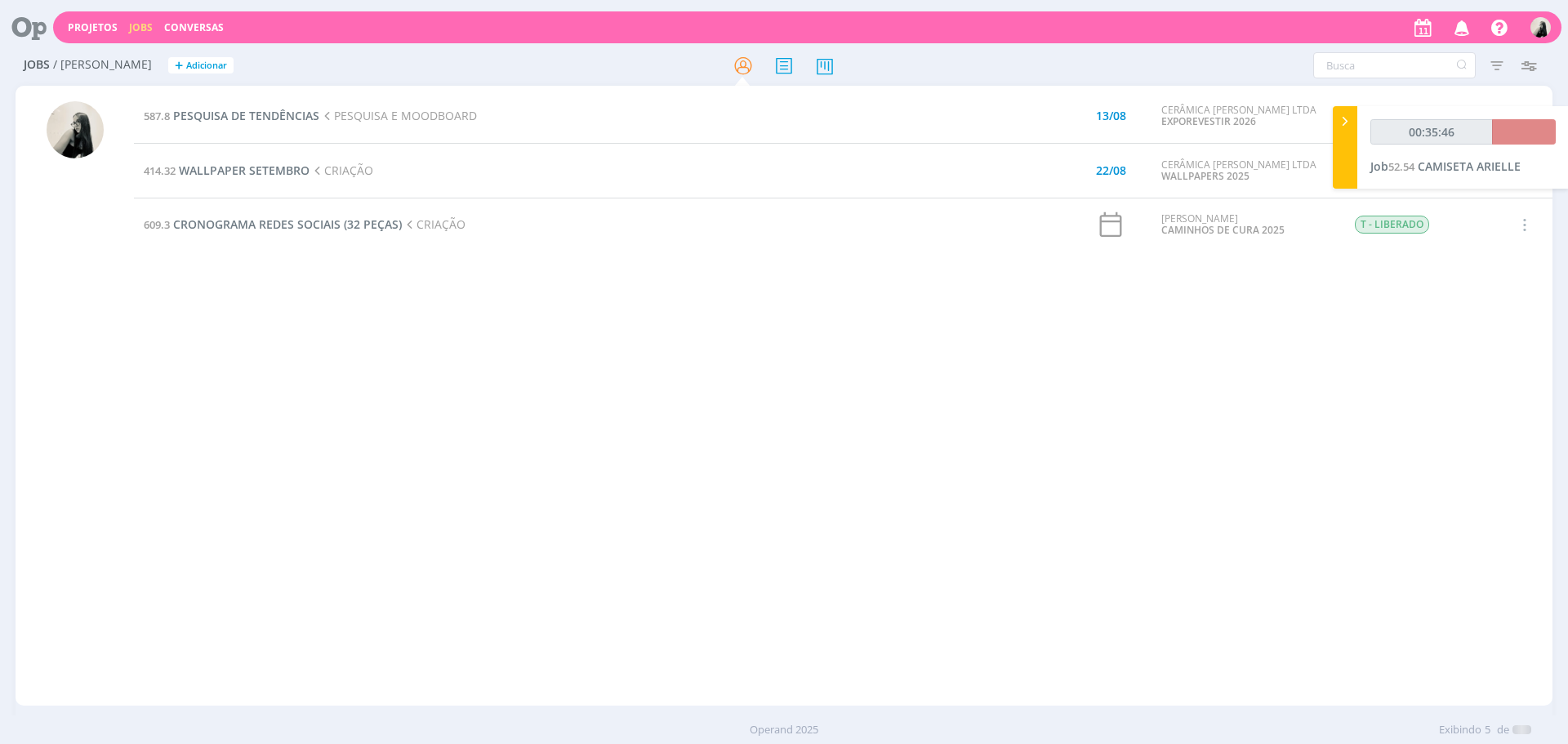
type input "00:36:00"
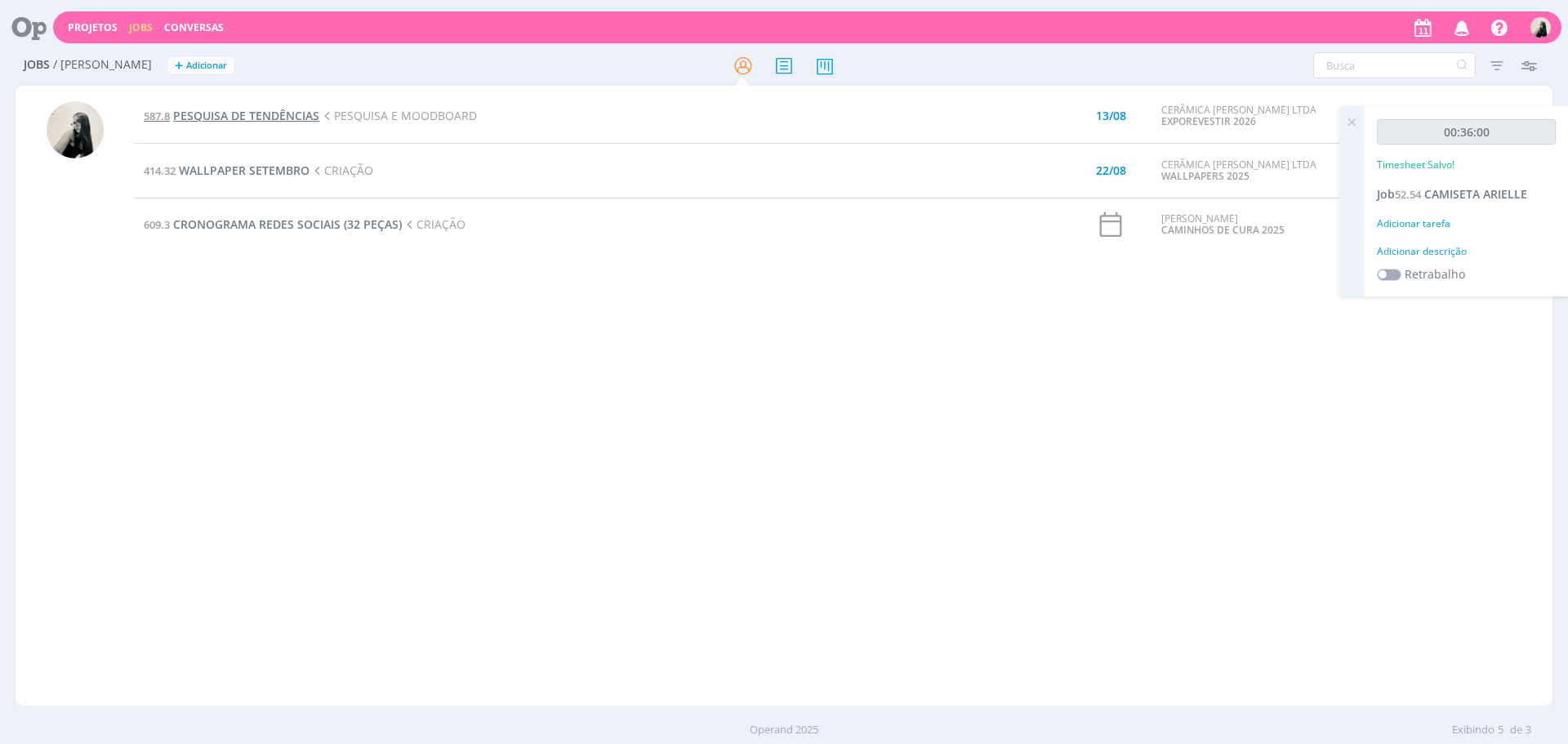
click at [269, 111] on span "PESQUISA DE TENDÊNCIAS" at bounding box center [246, 116] width 147 height 16
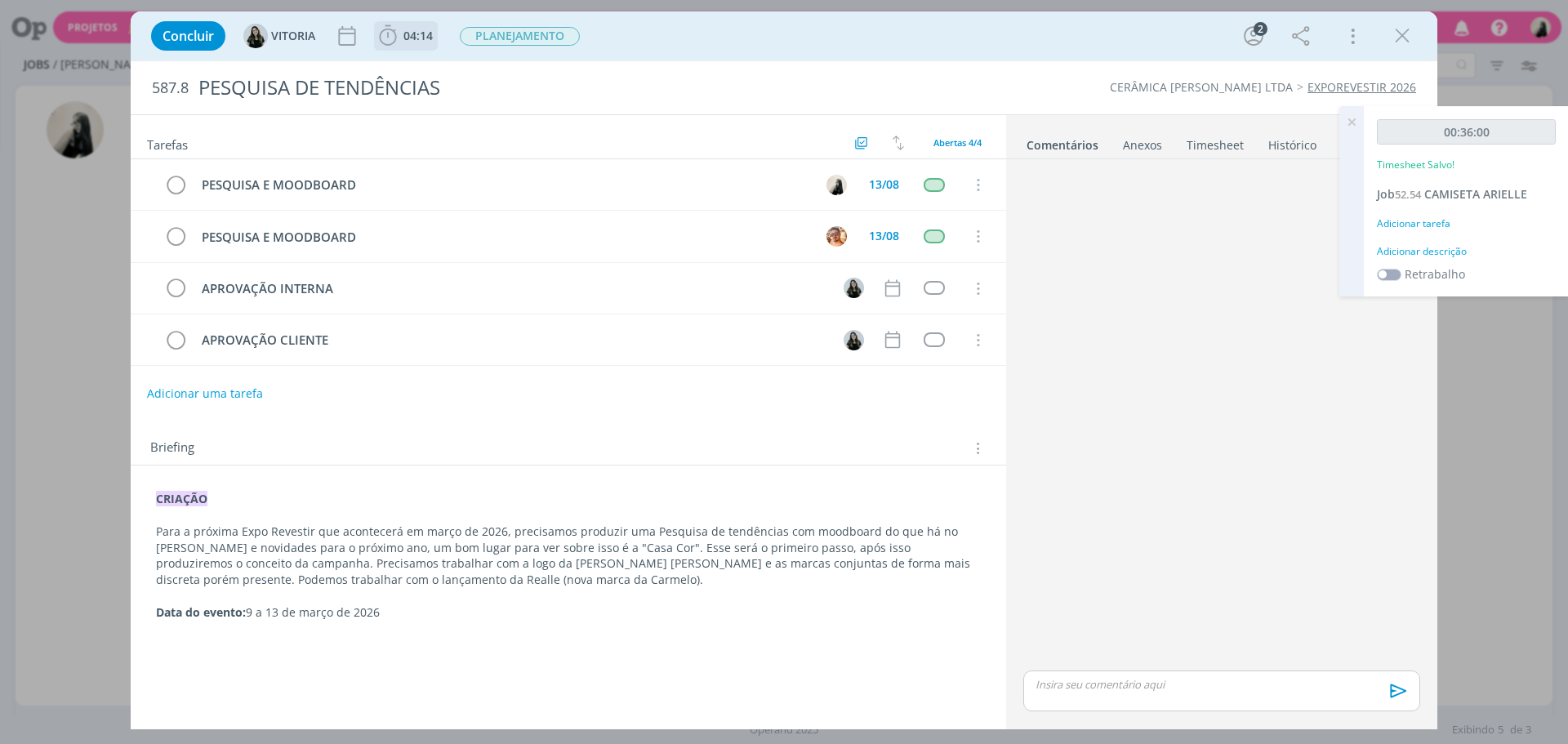
click at [381, 41] on icon "dialog" at bounding box center [387, 35] width 17 height 20
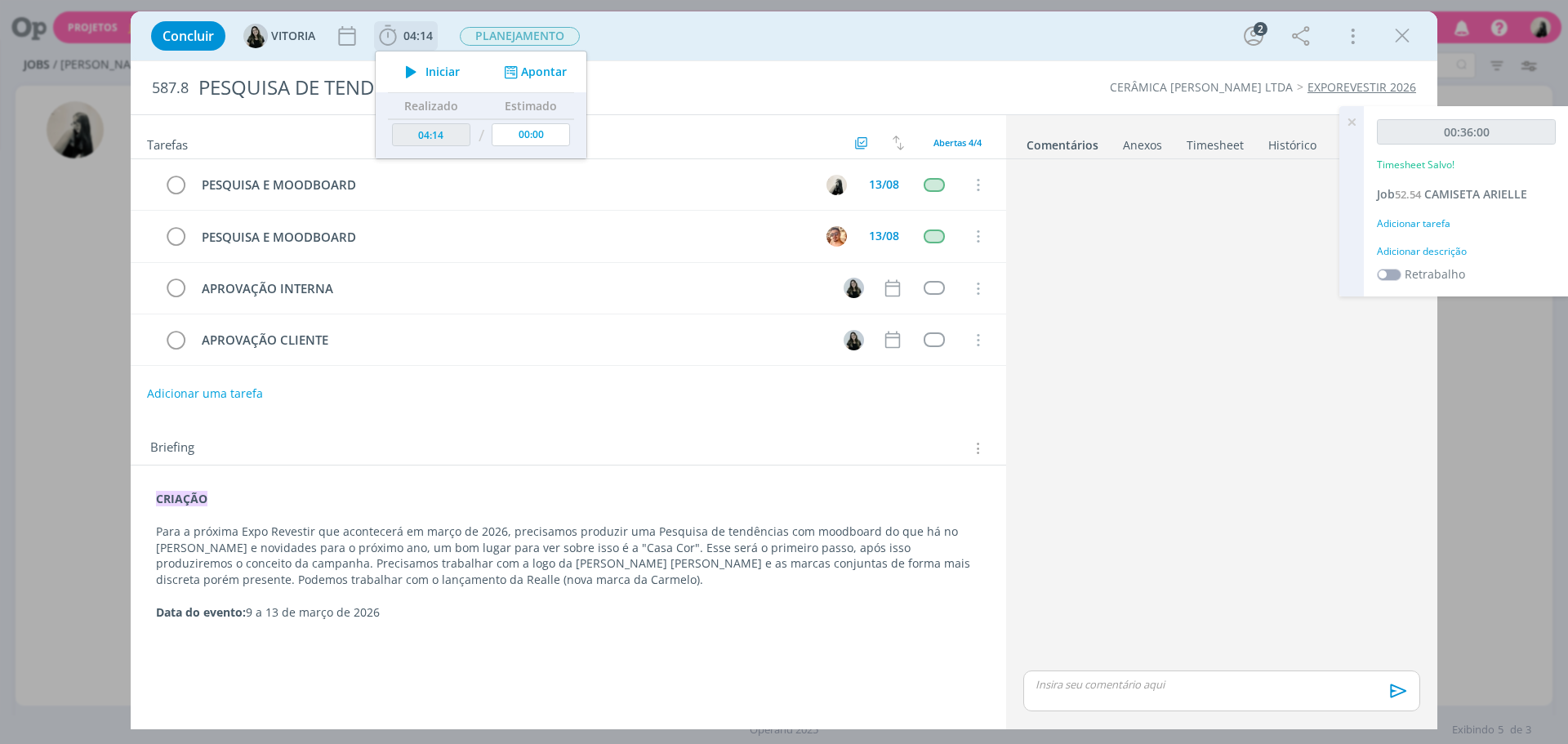
click at [413, 74] on icon "dialog" at bounding box center [411, 71] width 29 height 21
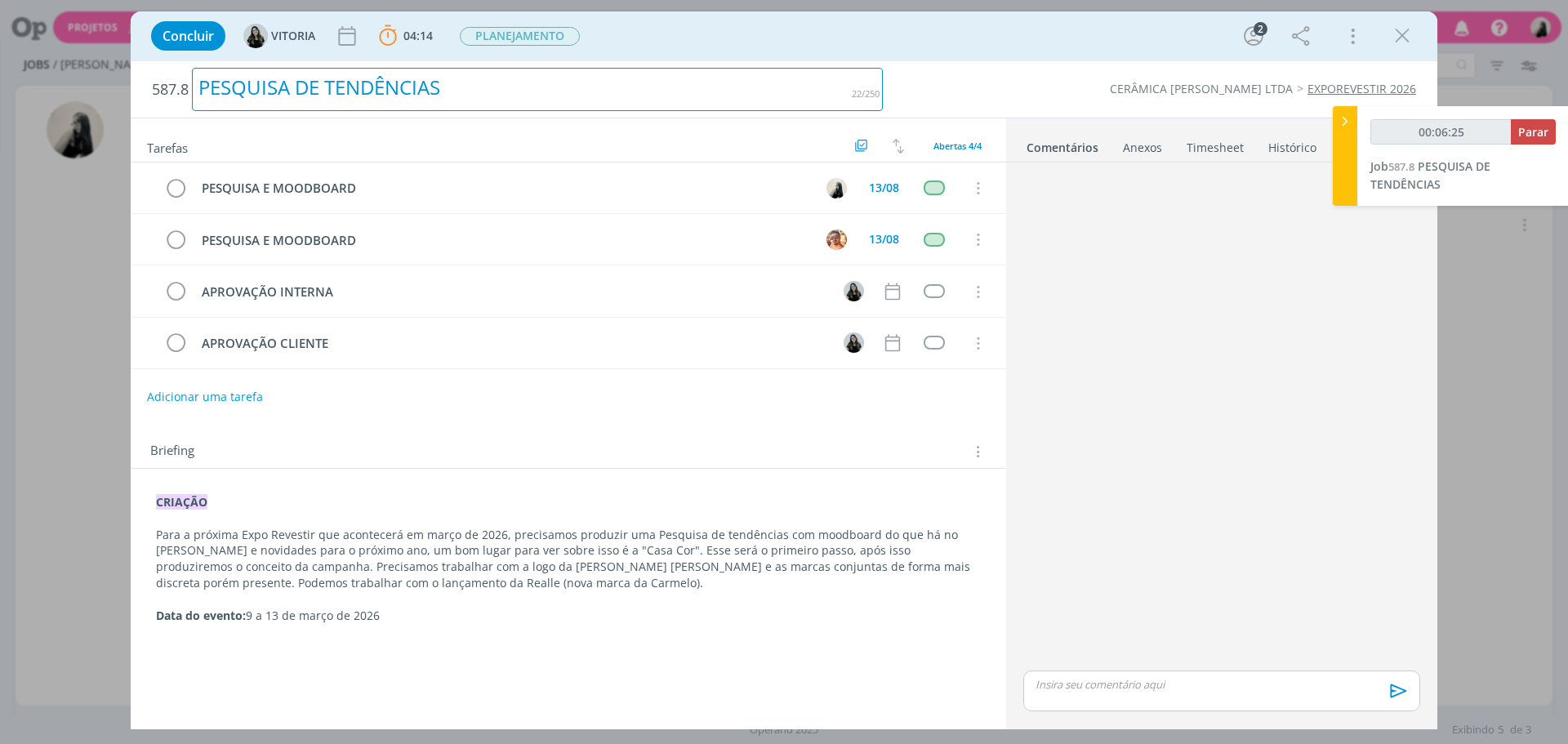
click at [306, 82] on div "PESQUISA DE TENDÊNCIAS" at bounding box center [537, 89] width 691 height 43
drag, startPoint x: 269, startPoint y: 70, endPoint x: 176, endPoint y: 69, distance: 93.0
click at [177, 69] on h2 "587.8 PESQUISA DE TENDÊNCIAS" at bounding box center [517, 89] width 731 height 56
copy div "PESQUISA DE TENDÊNCIAS"
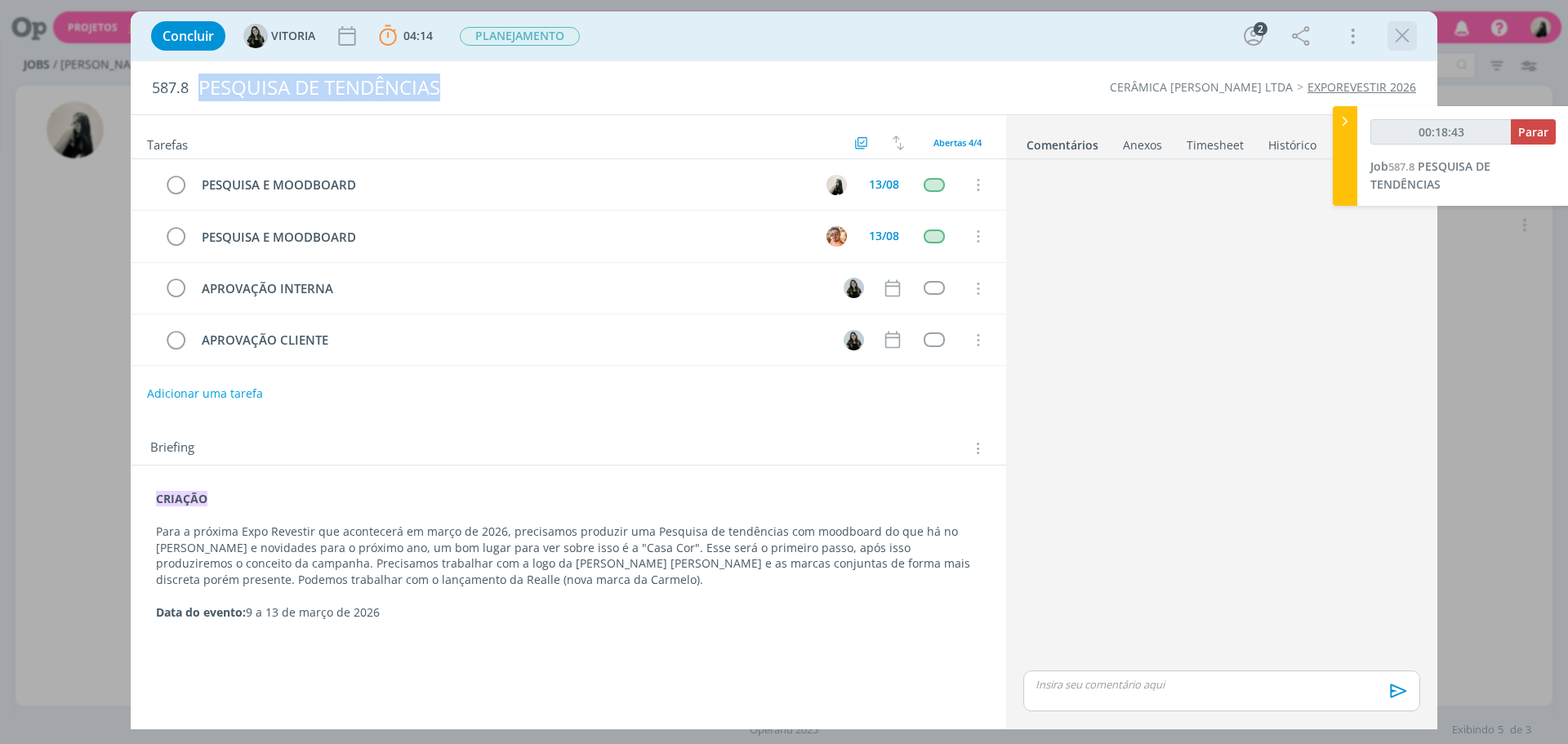
click at [1409, 33] on icon "dialog" at bounding box center [1401, 36] width 25 height 25
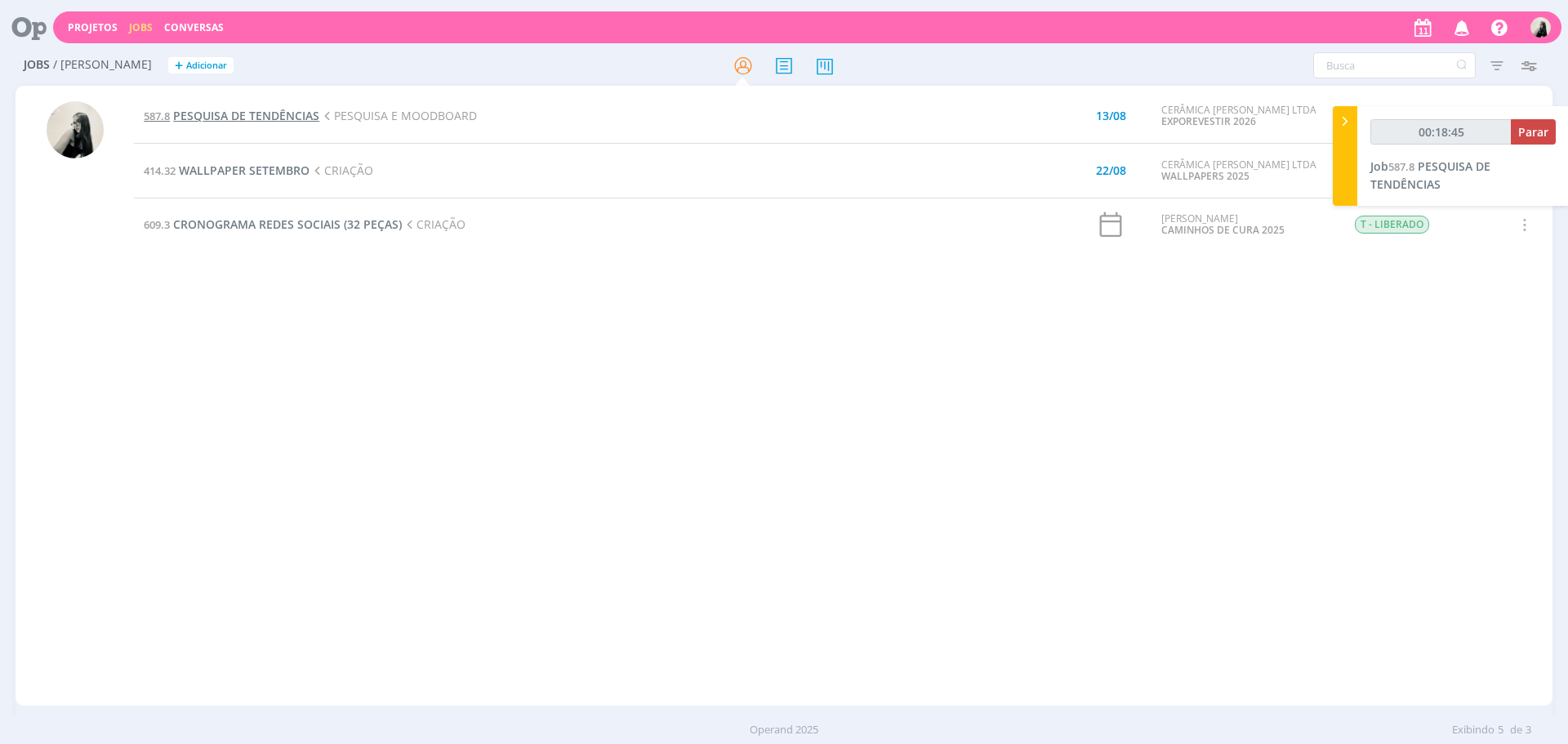
click at [243, 120] on span "PESQUISA DE TENDÊNCIAS" at bounding box center [246, 116] width 147 height 16
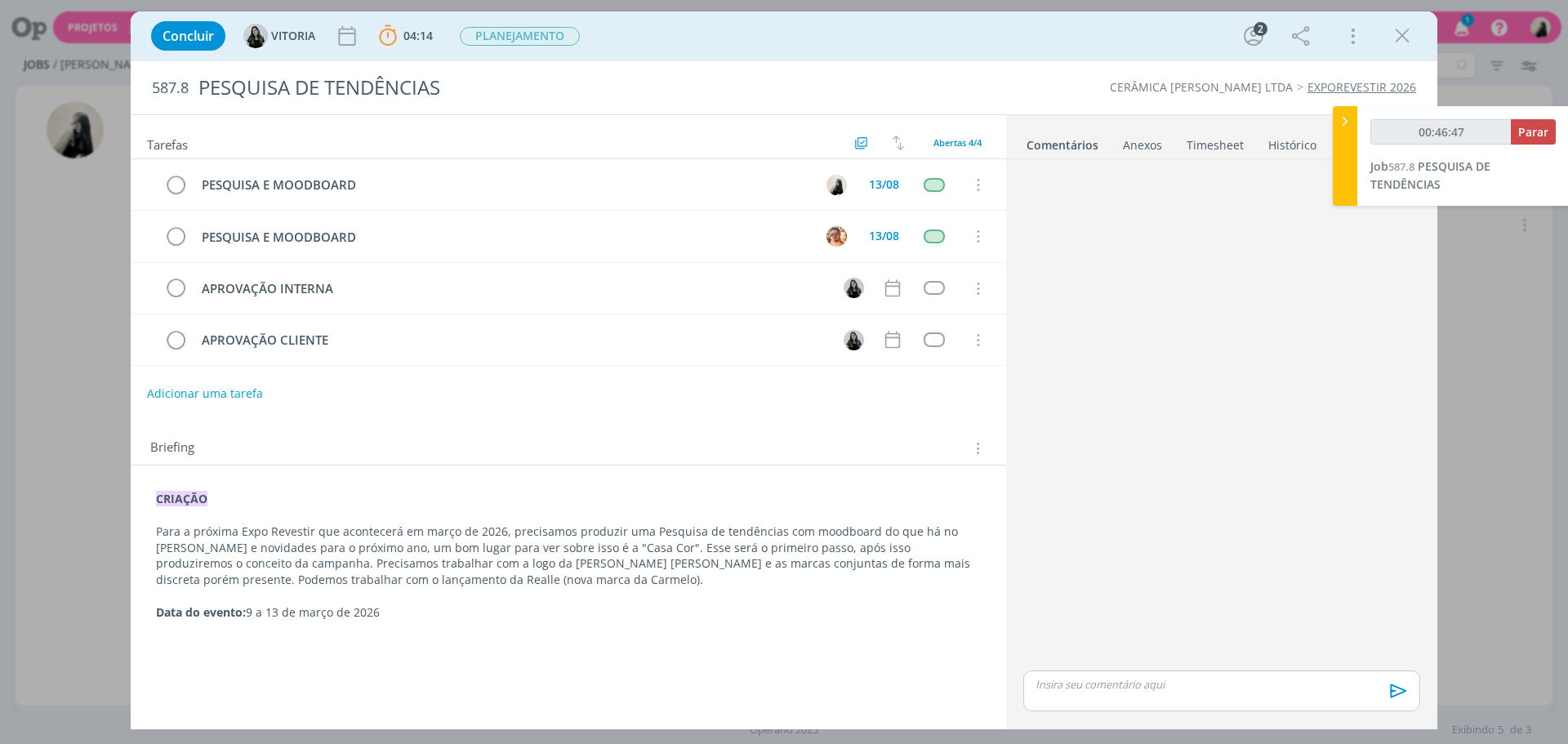
type input "00:47:47"
